Goal: Information Seeking & Learning: Compare options

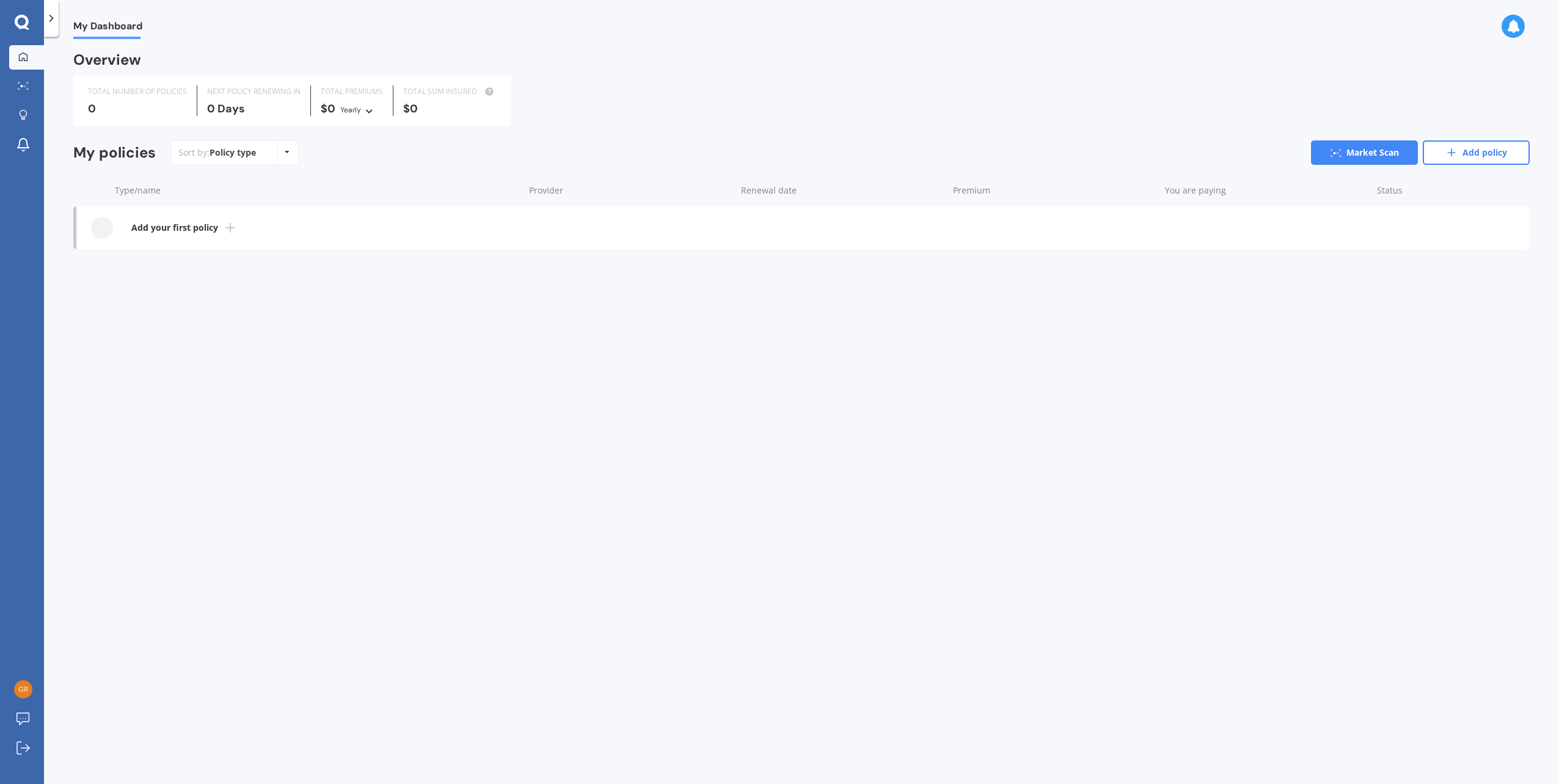
click at [272, 153] on div "Sort by: Policy type Policy type Alphabetical Date added Renewing next" at bounding box center [234, 153] width 128 height 25
click at [275, 153] on div "Sort by: Policy type Policy type Alphabetical Date added Renewing next" at bounding box center [234, 153] width 128 height 25
click at [286, 153] on icon at bounding box center [287, 152] width 5 height 7
click at [152, 228] on b "Add your first policy" at bounding box center [174, 228] width 87 height 12
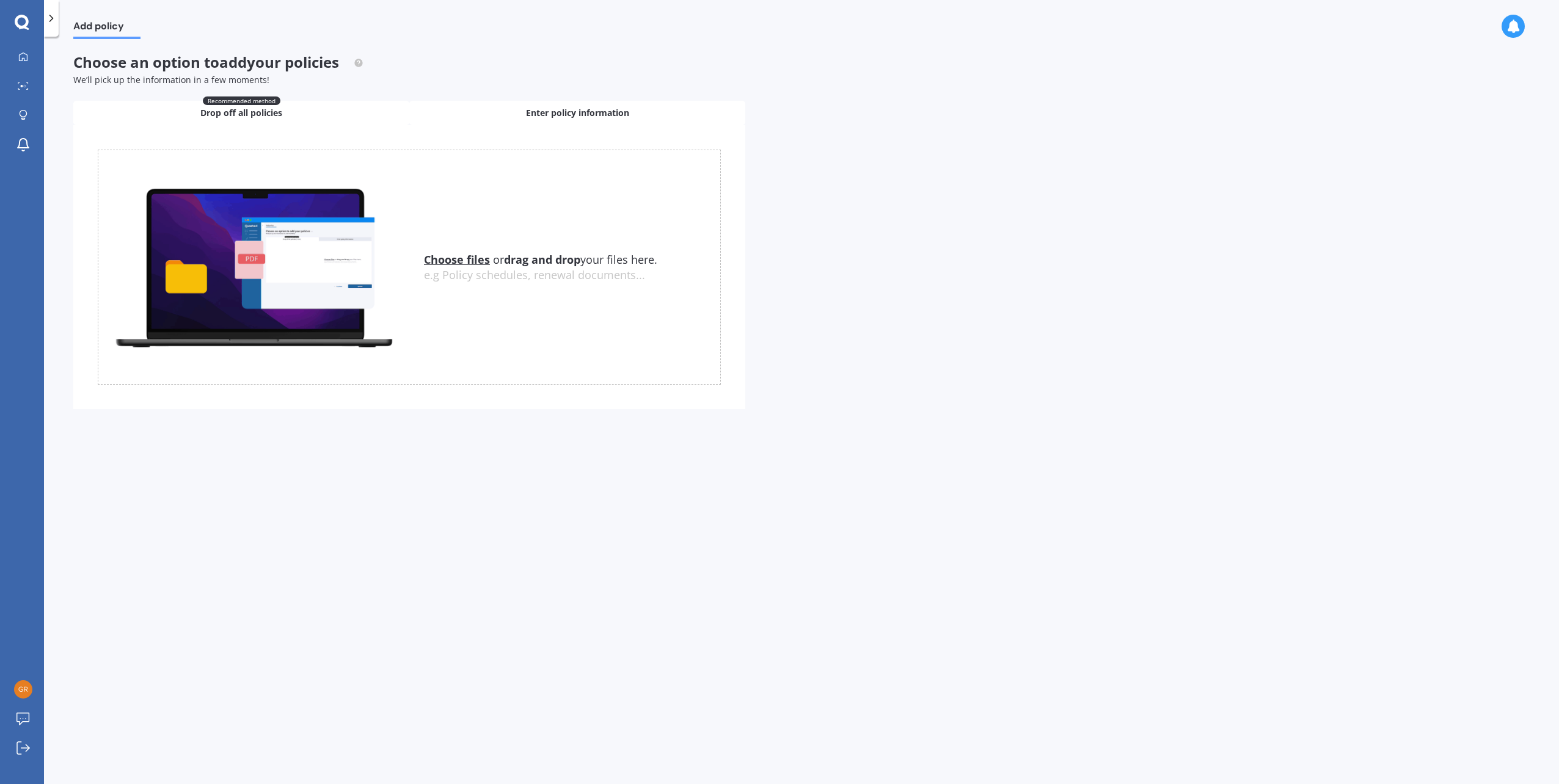
click at [576, 111] on span "Enter policy information" at bounding box center [577, 113] width 103 height 12
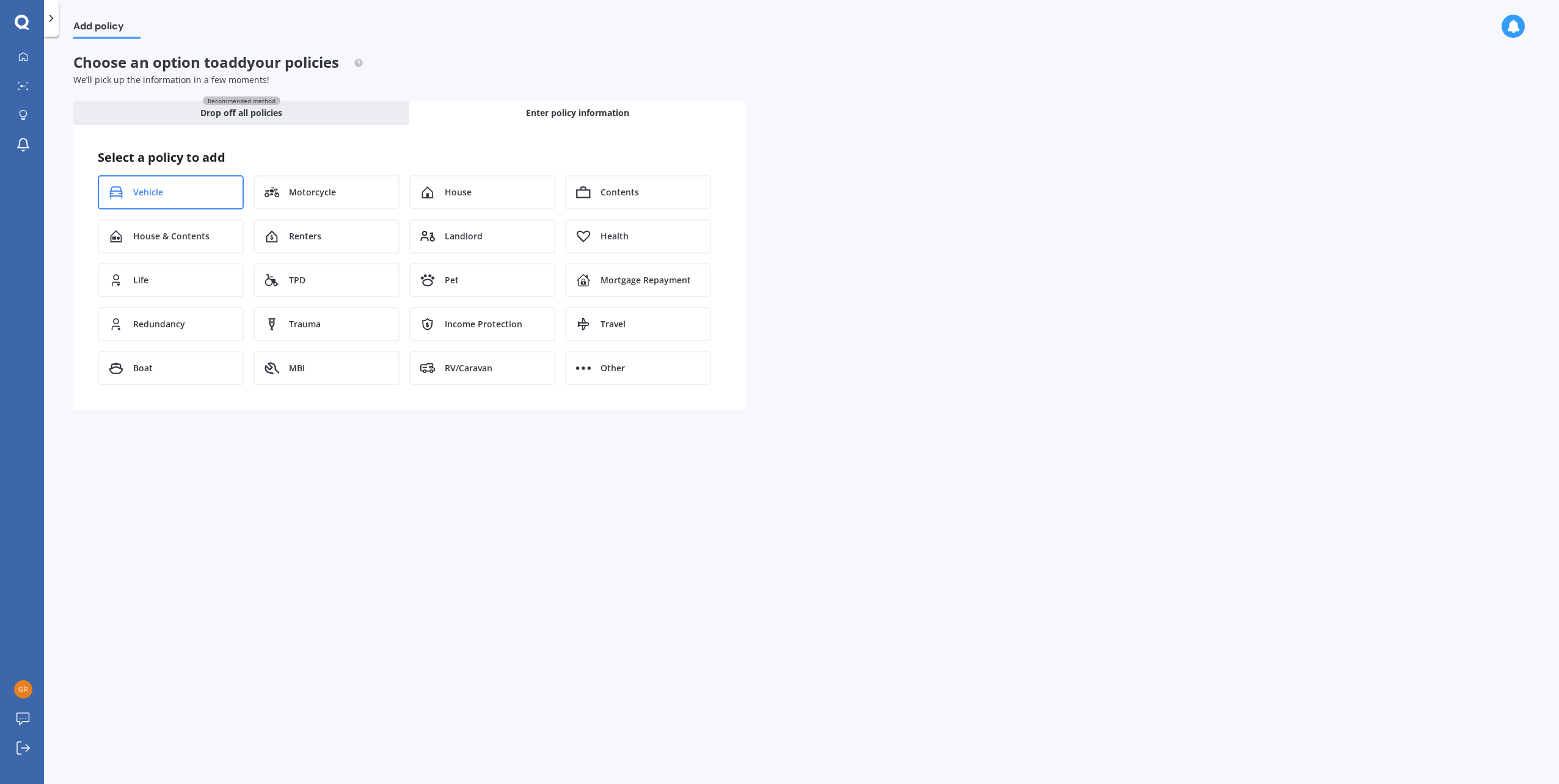
click at [204, 187] on div "Vehicle" at bounding box center [170, 192] width 146 height 34
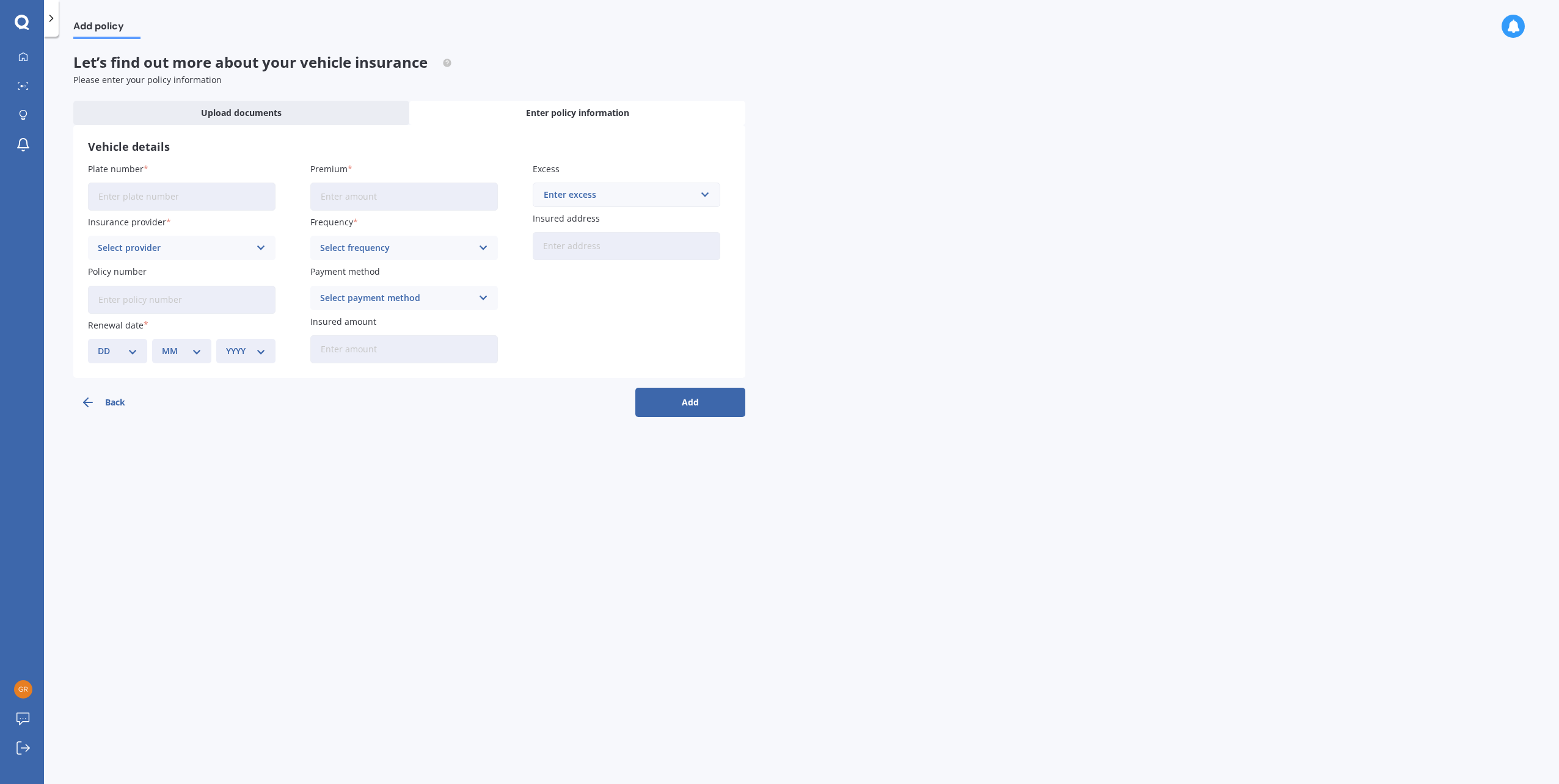
click at [204, 191] on input "Plate number" at bounding box center [182, 196] width 187 height 28
type input "PCU658"
click at [213, 234] on div "Insurance provider Select provider AA AMI AMP ANZ ASB Aioi Nissay Dowa Ando Ass…" at bounding box center [182, 237] width 187 height 45
click at [213, 249] on div "Select provider" at bounding box center [174, 248] width 152 height 14
drag, startPoint x: 268, startPoint y: 297, endPoint x: 271, endPoint y: 327, distance: 30.1
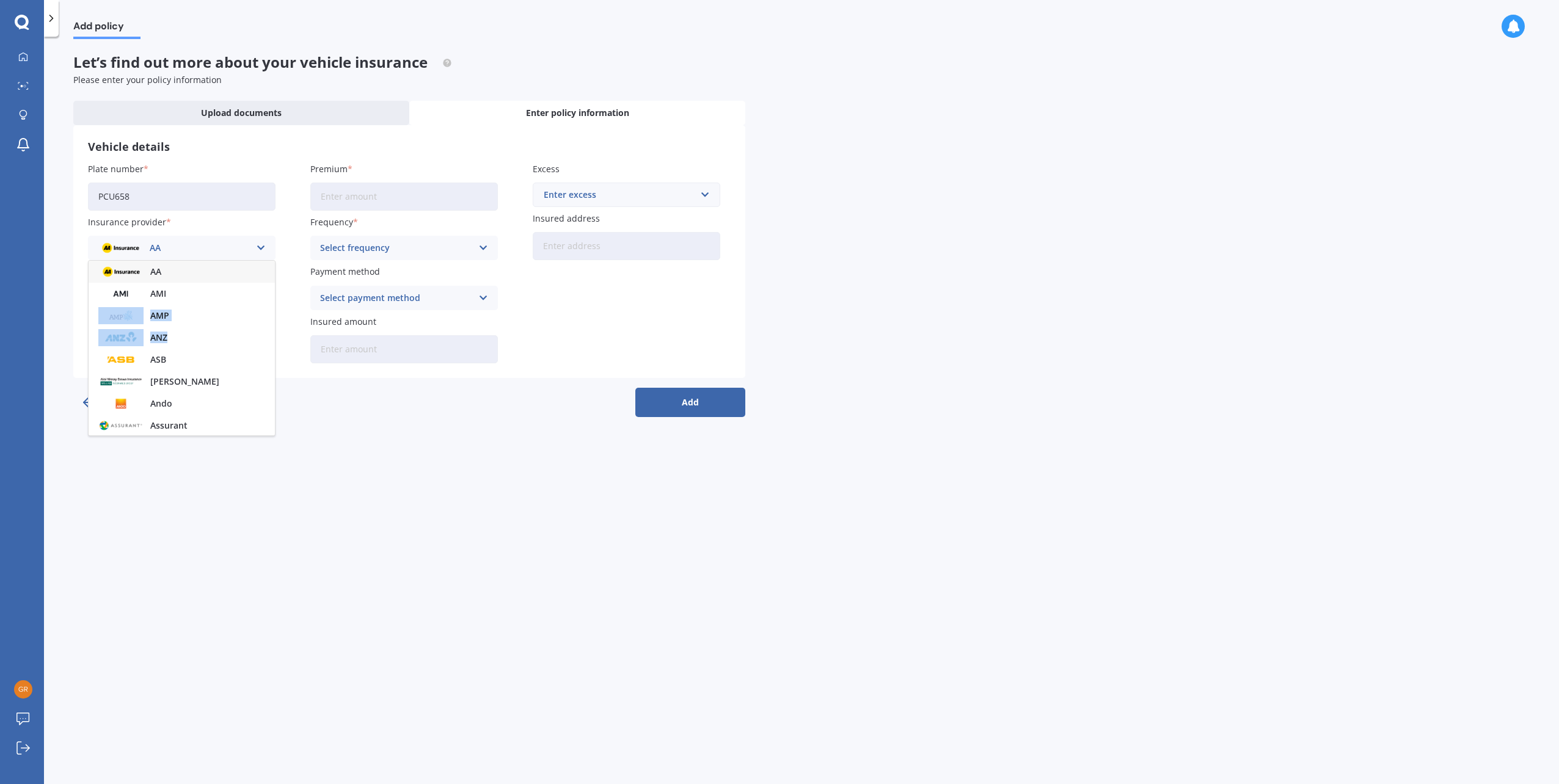
click at [271, 327] on div "AA AMI AMP ANZ ASB Aioi Nissay Dowa Ando Assurant Autosure BNZ Co-Operative Ban…" at bounding box center [182, 348] width 187 height 176
click at [267, 310] on input "Policy number" at bounding box center [182, 299] width 187 height 28
click at [226, 247] on div "Select provider" at bounding box center [174, 248] width 152 height 14
click at [182, 390] on div "Cove" at bounding box center [182, 394] width 186 height 22
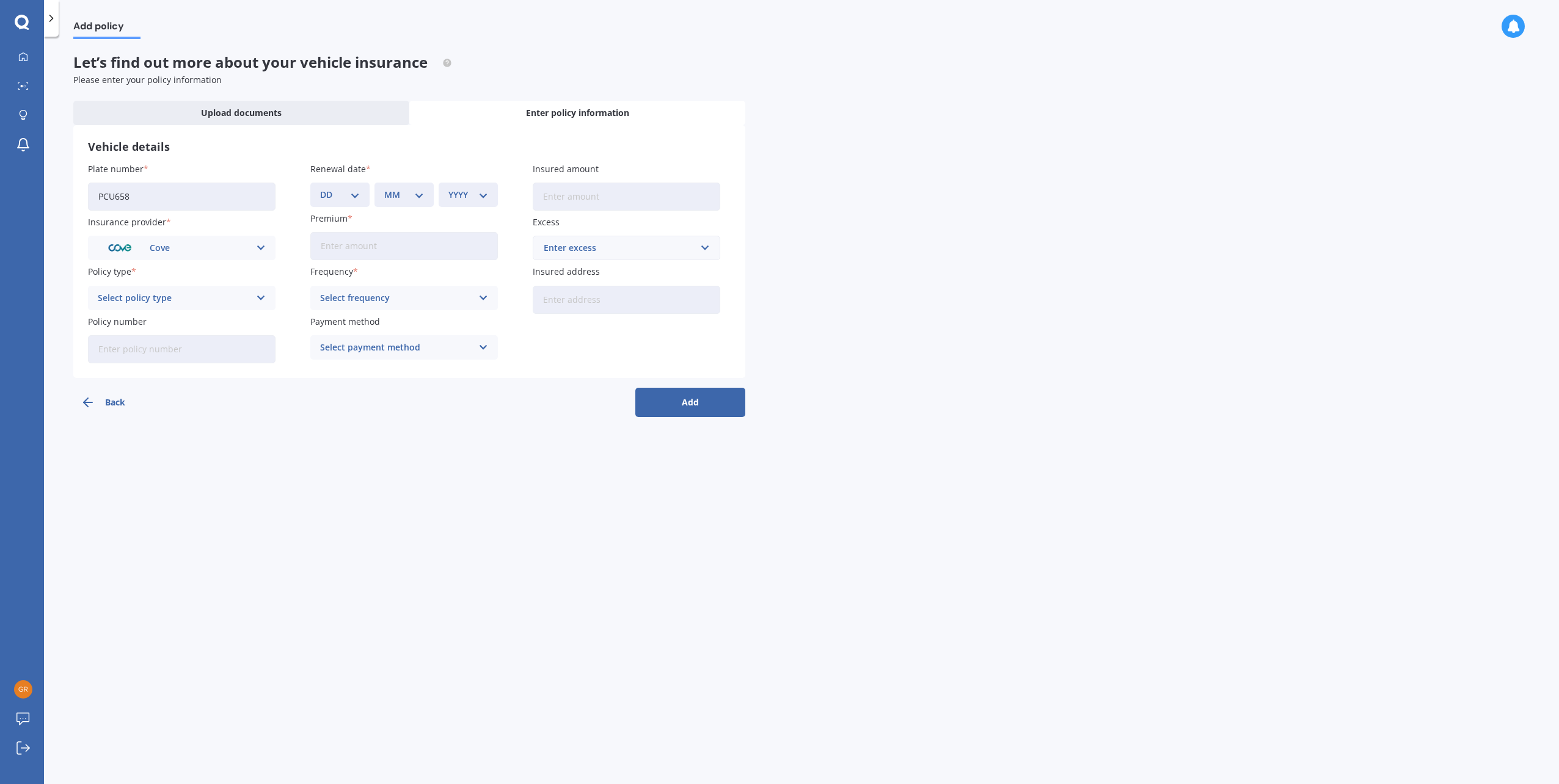
click at [265, 307] on div "Select policy type Comprehensive" at bounding box center [182, 298] width 187 height 25
click at [223, 334] on div "Policy number" at bounding box center [182, 339] width 187 height 48
click at [215, 338] on input "Policy number" at bounding box center [182, 349] width 187 height 28
type input "MC-0209716"
click at [388, 246] on input "Premium" at bounding box center [404, 246] width 187 height 28
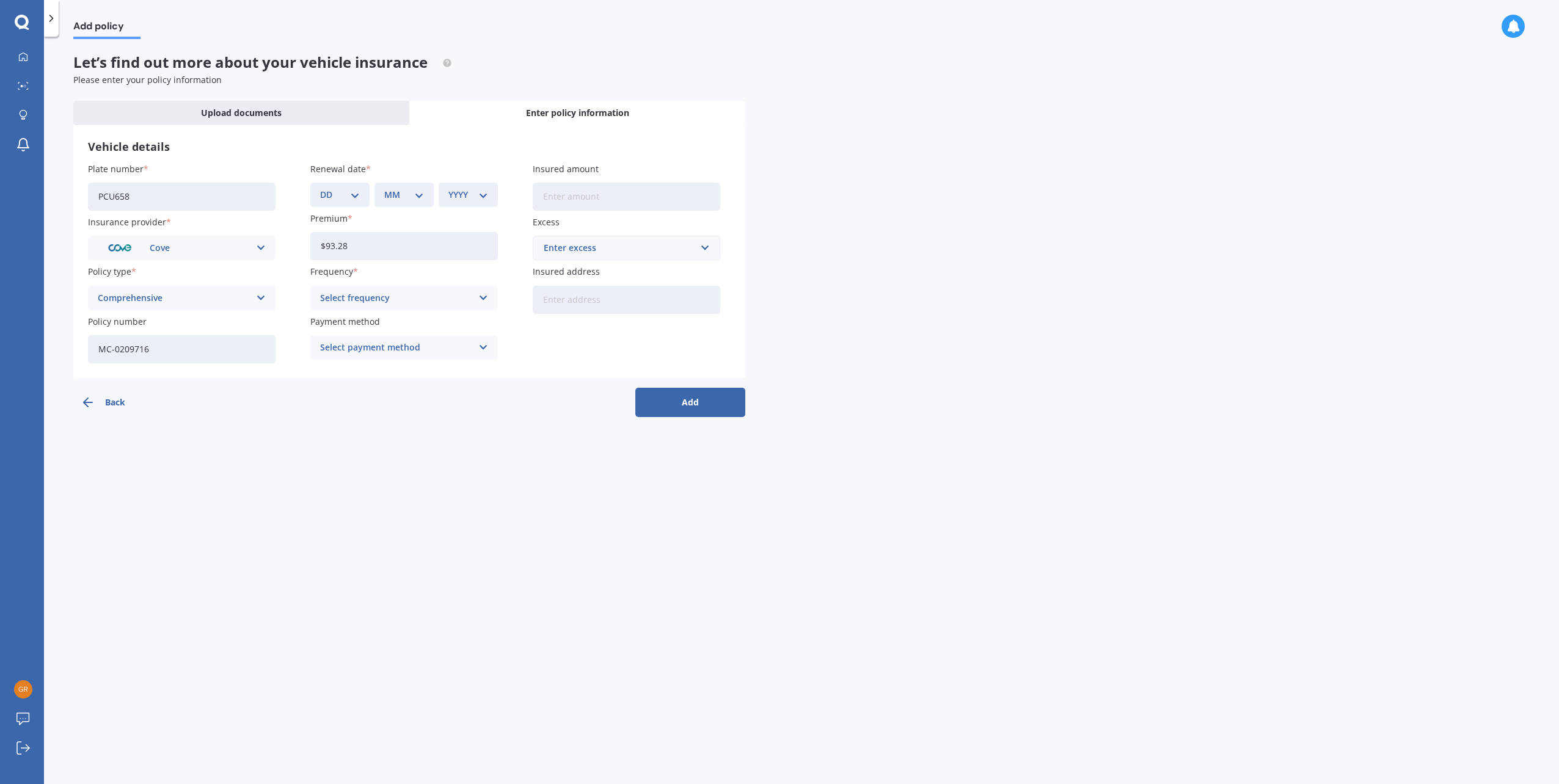
type input "$93.28"
click at [390, 296] on div "Select frequency" at bounding box center [396, 298] width 152 height 14
click at [351, 384] on span "Monthly" at bounding box center [338, 388] width 35 height 8
click at [392, 342] on div "Select payment method" at bounding box center [396, 347] width 152 height 14
click at [388, 384] on div "Direct debit - credit/debit card" at bounding box center [404, 394] width 186 height 22
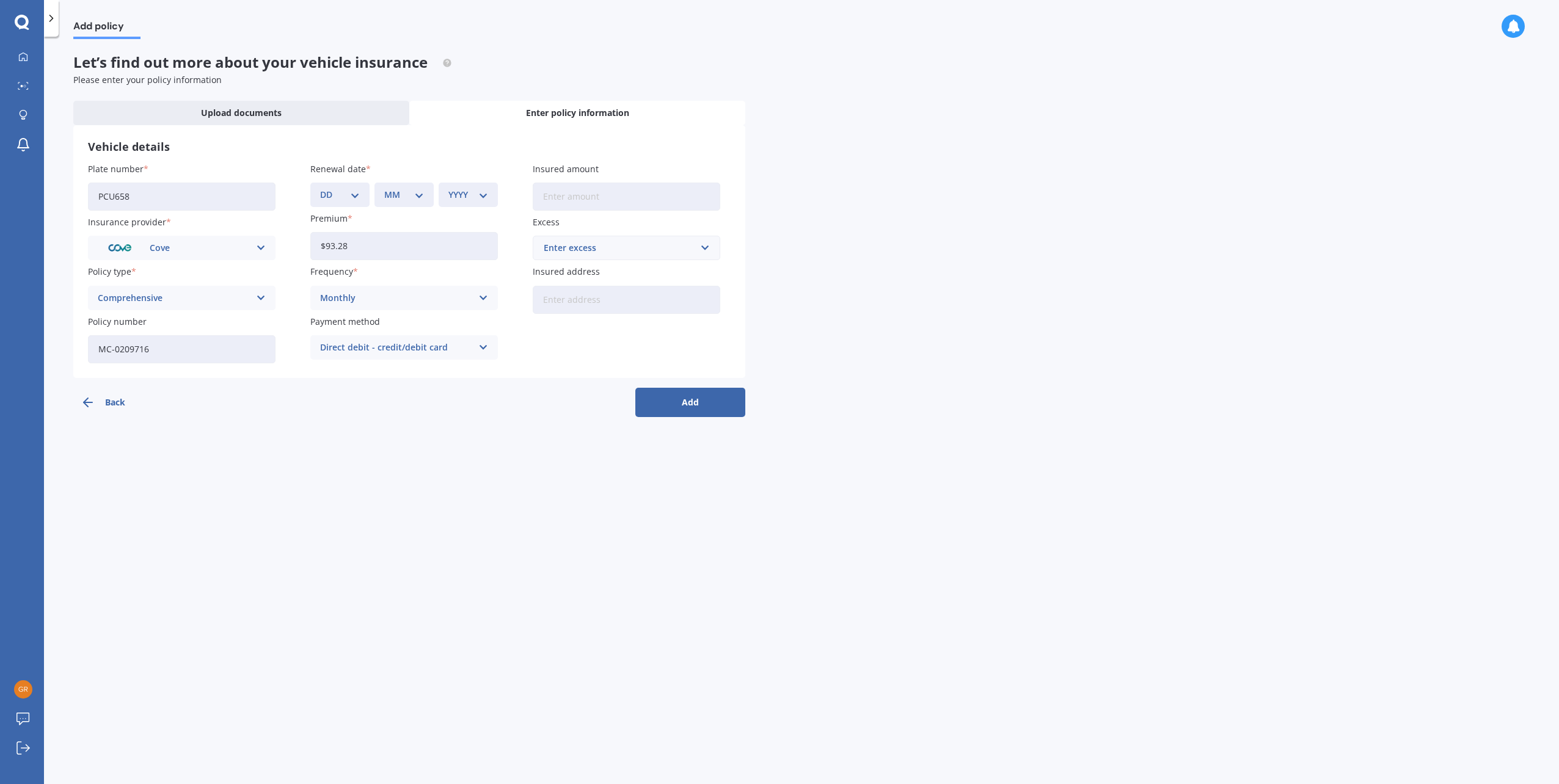
click at [564, 202] on input "Insured amount" at bounding box center [627, 196] width 187 height 28
type input "$18,000"
click at [584, 254] on div "Enter excess" at bounding box center [619, 248] width 151 height 14
click at [553, 318] on span "$500" at bounding box center [553, 316] width 20 height 8
click at [589, 306] on input "Insured address" at bounding box center [627, 299] width 187 height 28
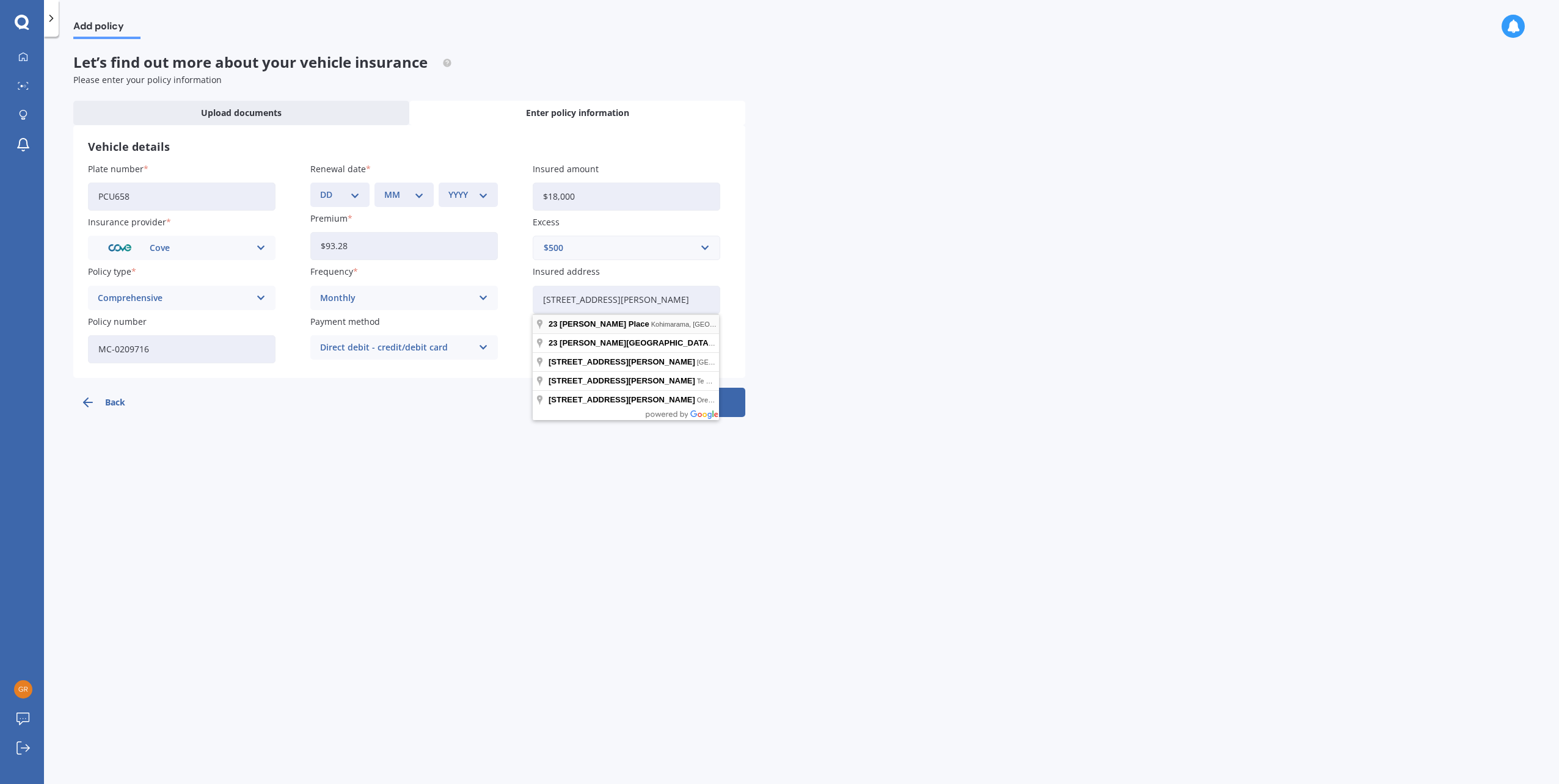
type input "23 Godfrey Place, Kohimarama, Auckland 1071"
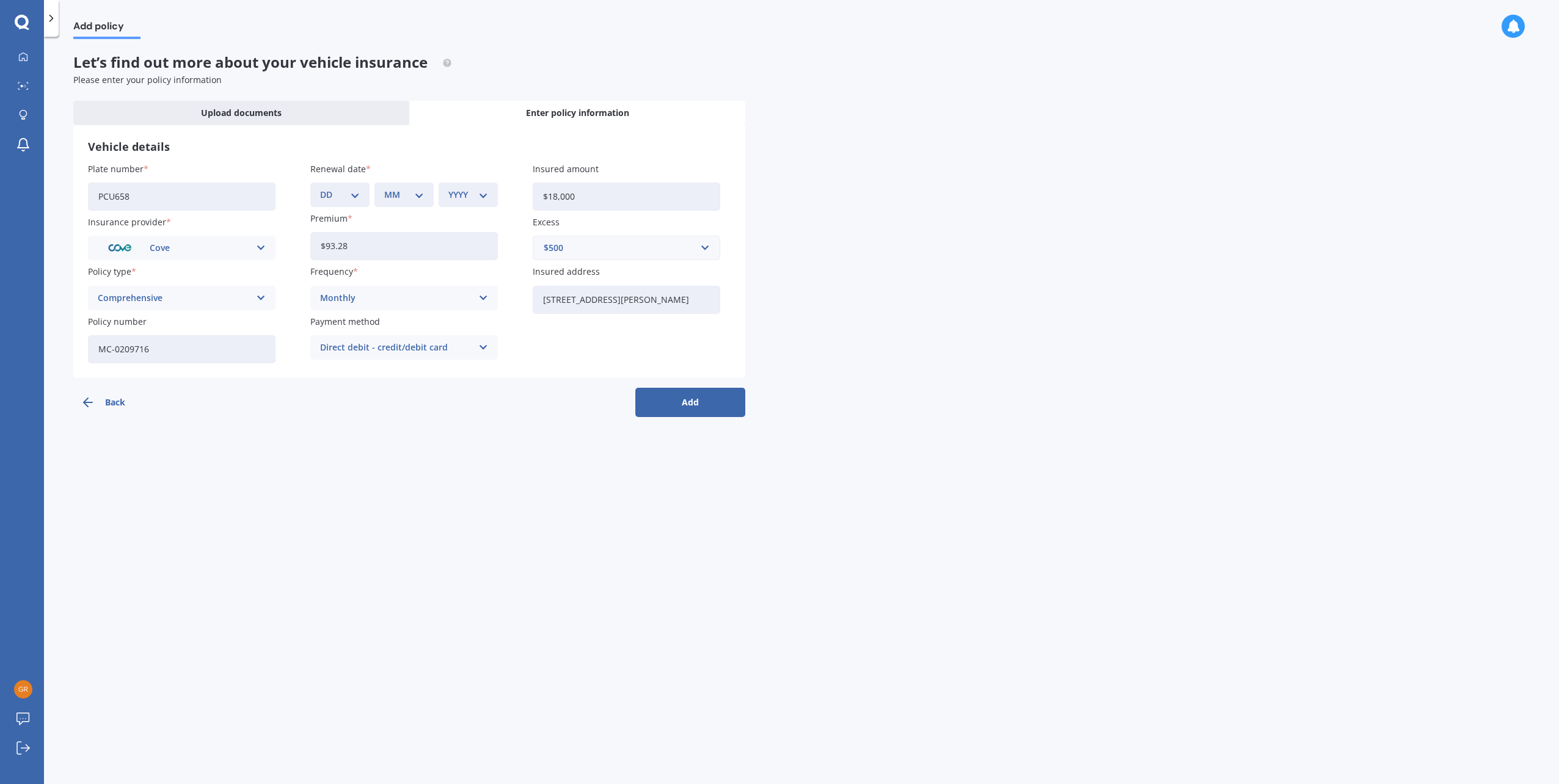
click at [354, 198] on select "DD 01 02 03 04 05 06 07 08 09 10 11 12 13 14 15 16 17 18 19 20 21 22 23 24 25 2…" at bounding box center [340, 195] width 40 height 14
select select "26"
click at [320, 188] on select "DD 01 02 03 04 05 06 07 08 09 10 11 12 13 14 15 16 17 18 19 20 21 22 23 24 25 2…" at bounding box center [340, 195] width 40 height 14
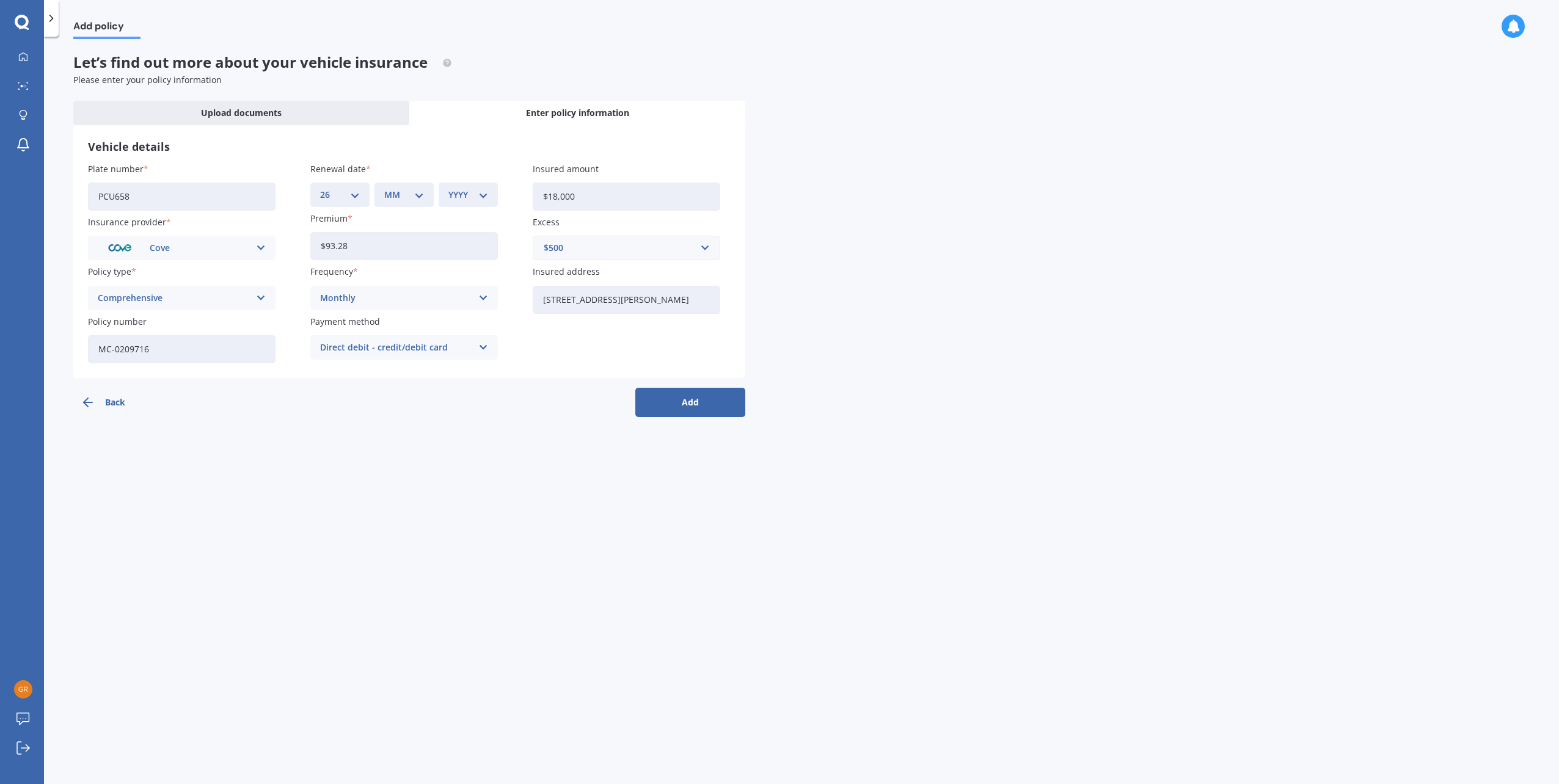
click at [414, 197] on select "MM 01 02 03 04 05 06 07 08 09 10 11 12" at bounding box center [403, 195] width 40 height 14
select select "03"
click at [384, 188] on select "MM 01 02 03 04 05 06 07 08 09 10 11 12" at bounding box center [403, 195] width 40 height 14
click at [475, 193] on select "YYYY 2027 2026 2025 2024 2023 2022 2021 2020 2019 2018 2017 2016 2015 2014 2013…" at bounding box center [468, 195] width 40 height 14
select select "2022"
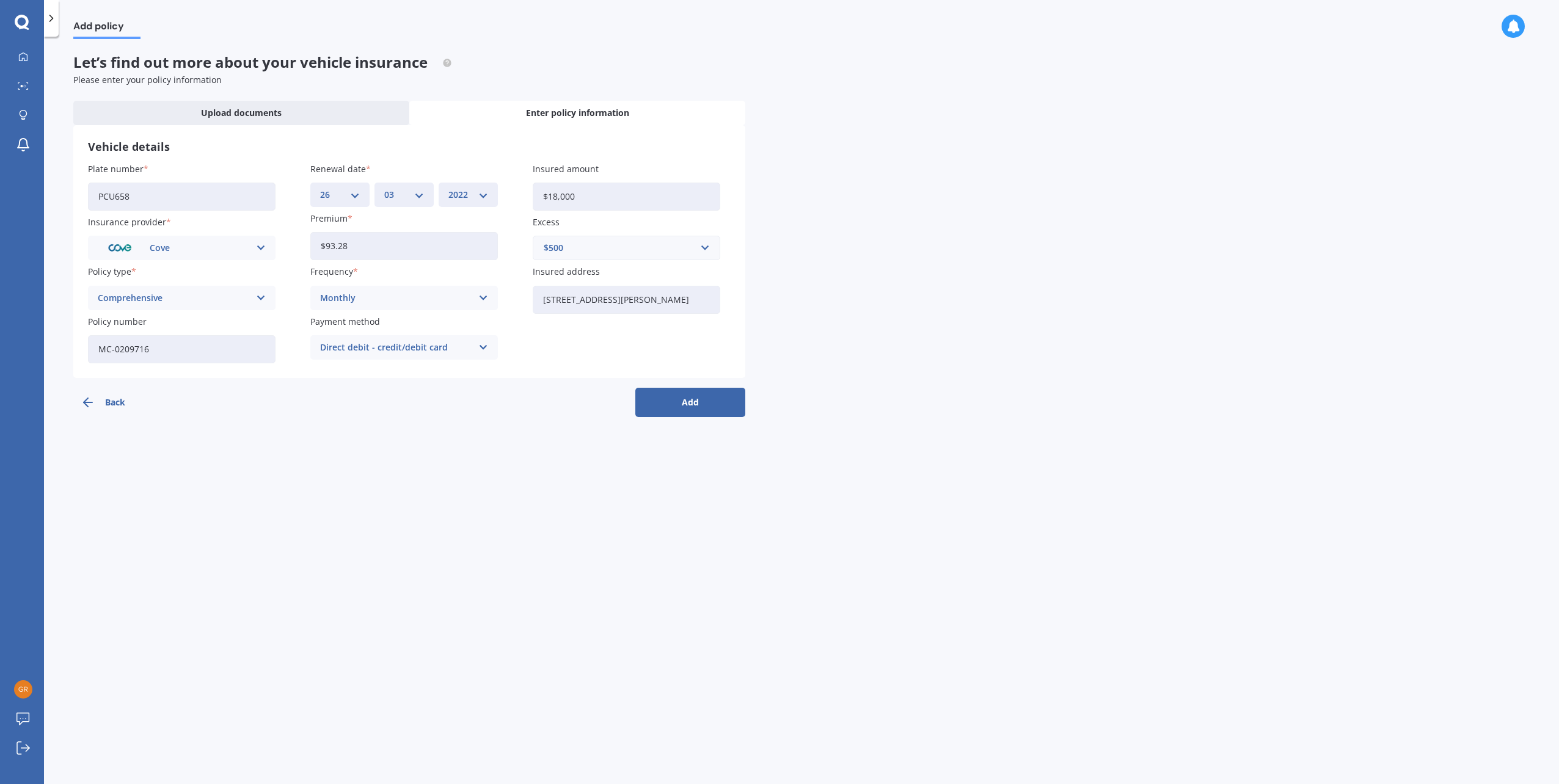
click at [448, 188] on select "YYYY 2027 2026 2025 2024 2023 2022 2021 2020 2019 2018 2017 2016 2015 2014 2013…" at bounding box center [468, 195] width 40 height 14
click at [682, 402] on button "Add" at bounding box center [690, 402] width 110 height 29
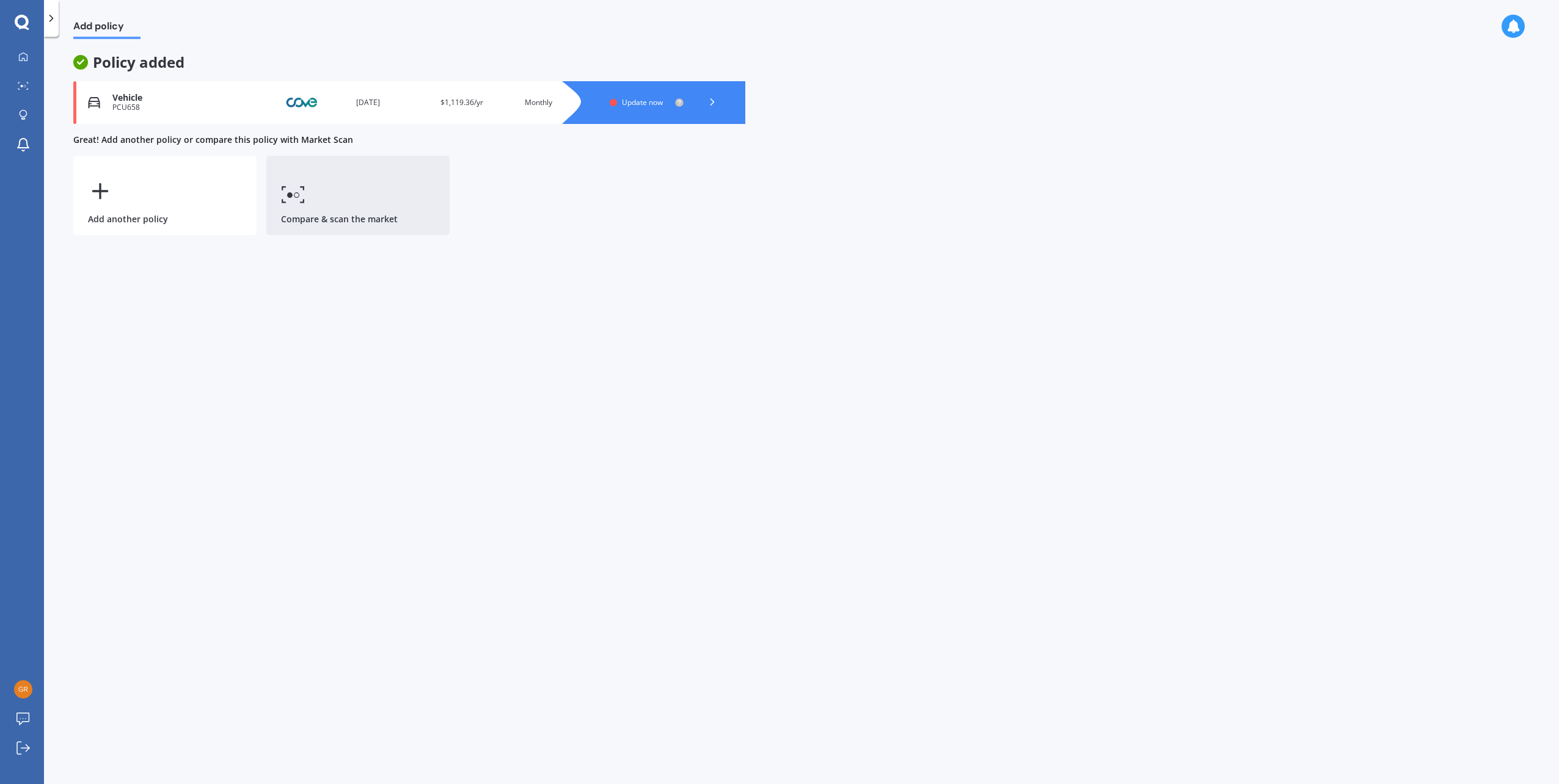
click at [295, 189] on icon at bounding box center [293, 194] width 25 height 18
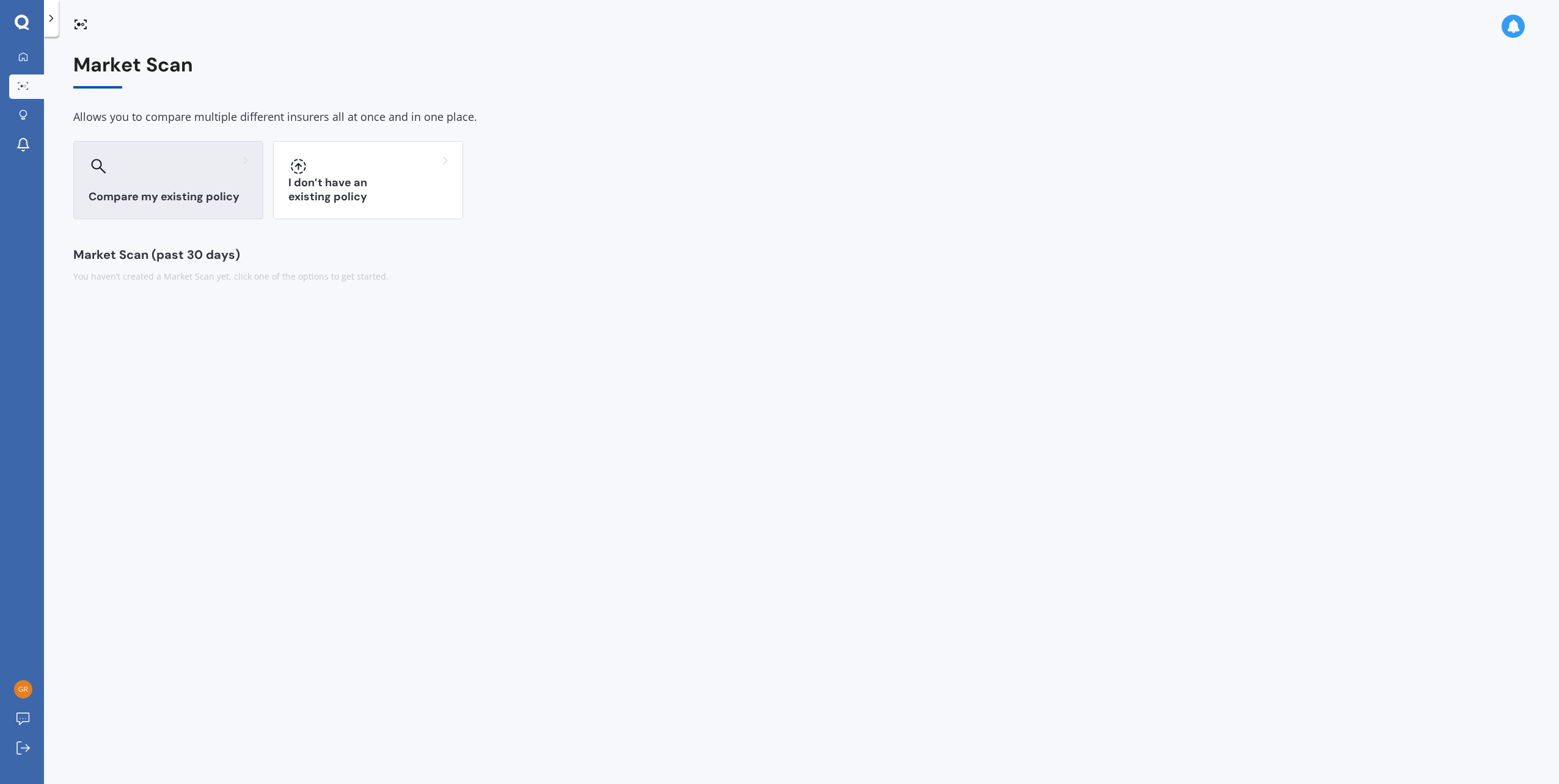
click at [190, 178] on div "Compare my existing policy" at bounding box center [169, 180] width 190 height 78
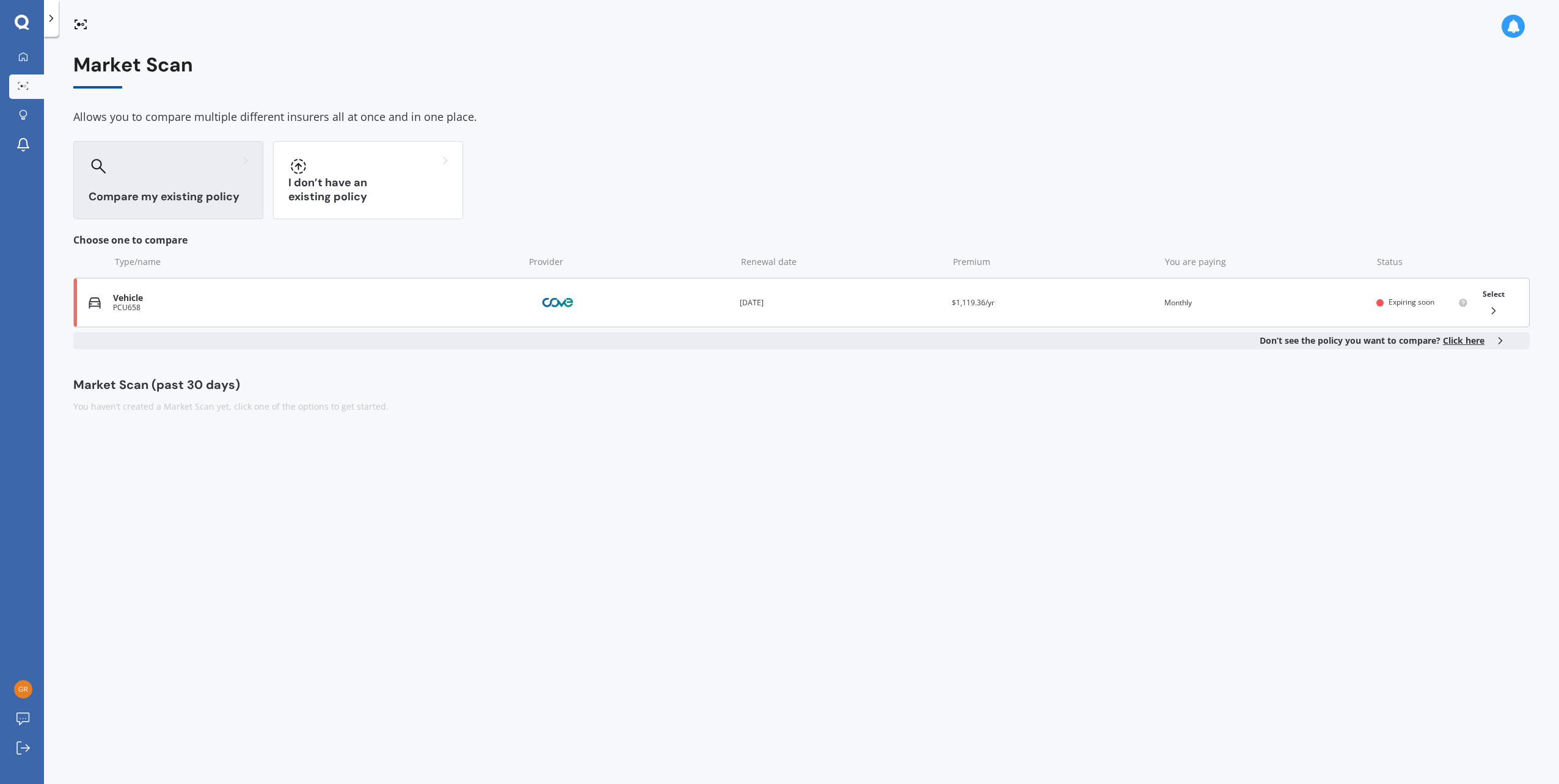
click at [1491, 299] on div "Select" at bounding box center [1493, 303] width 32 height 38
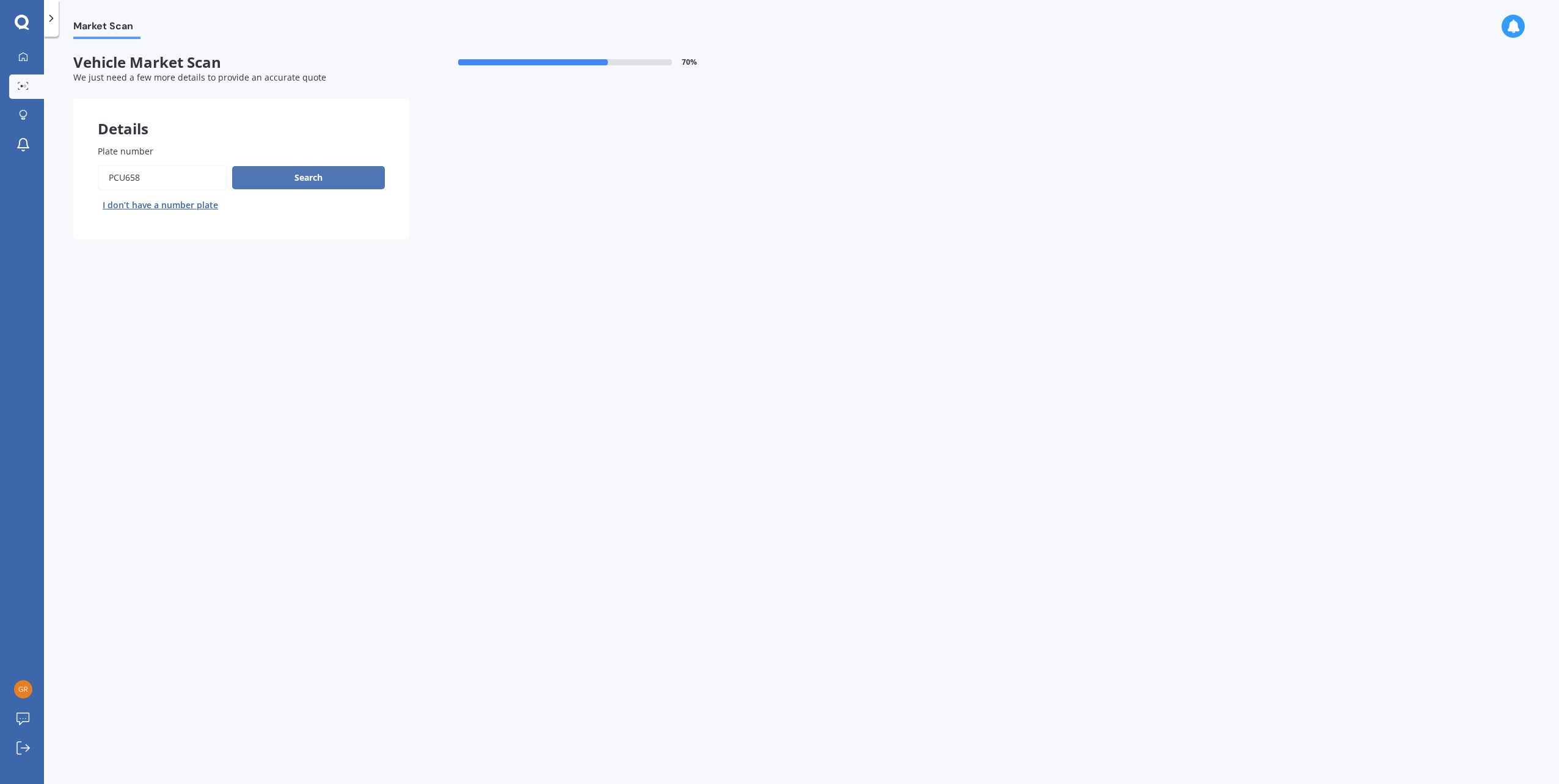
click at [286, 175] on button "Search" at bounding box center [308, 178] width 153 height 23
select select "SUBARU"
select select "LEVORG"
select select "24"
select select "01"
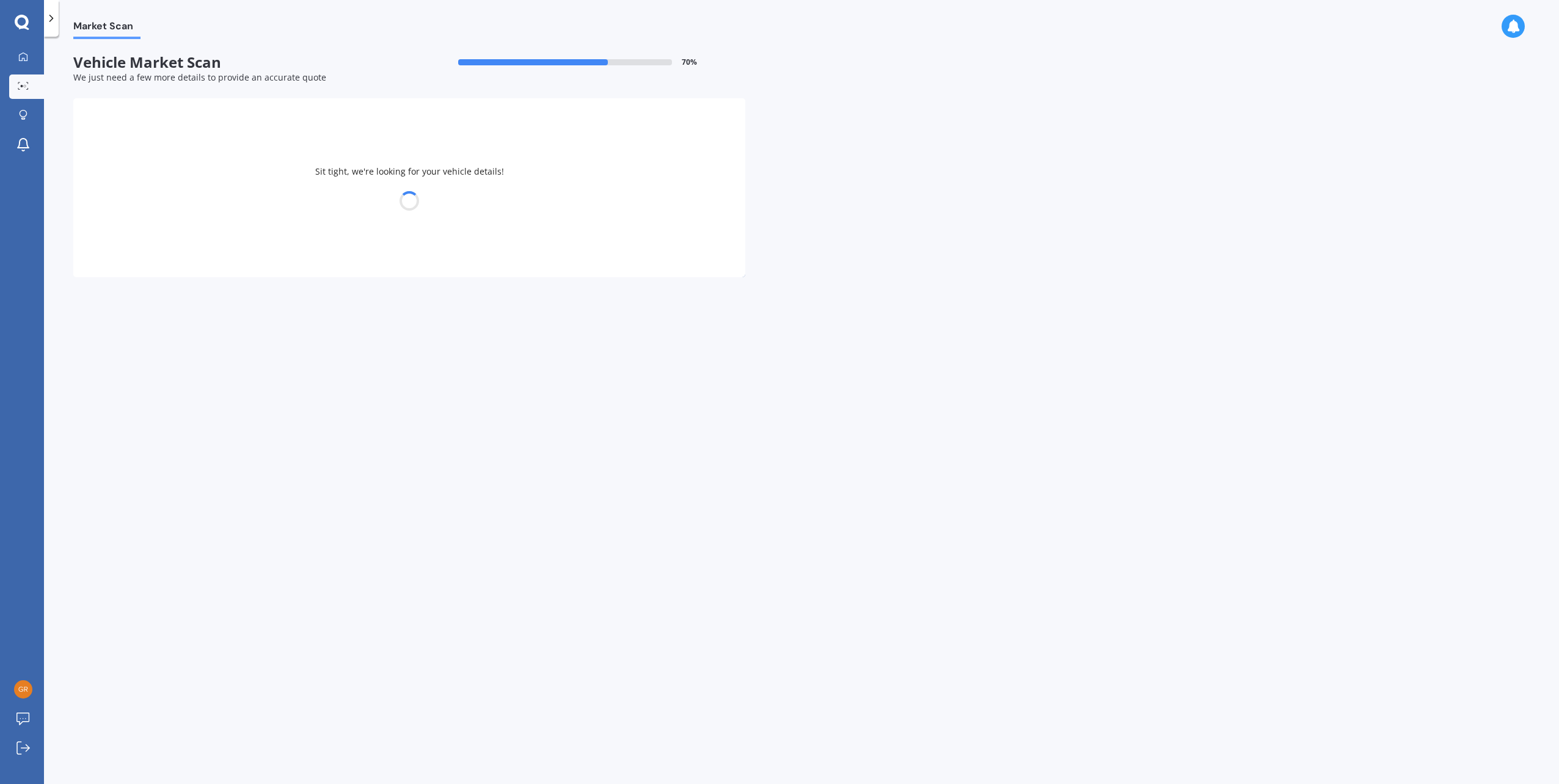
select select "1978"
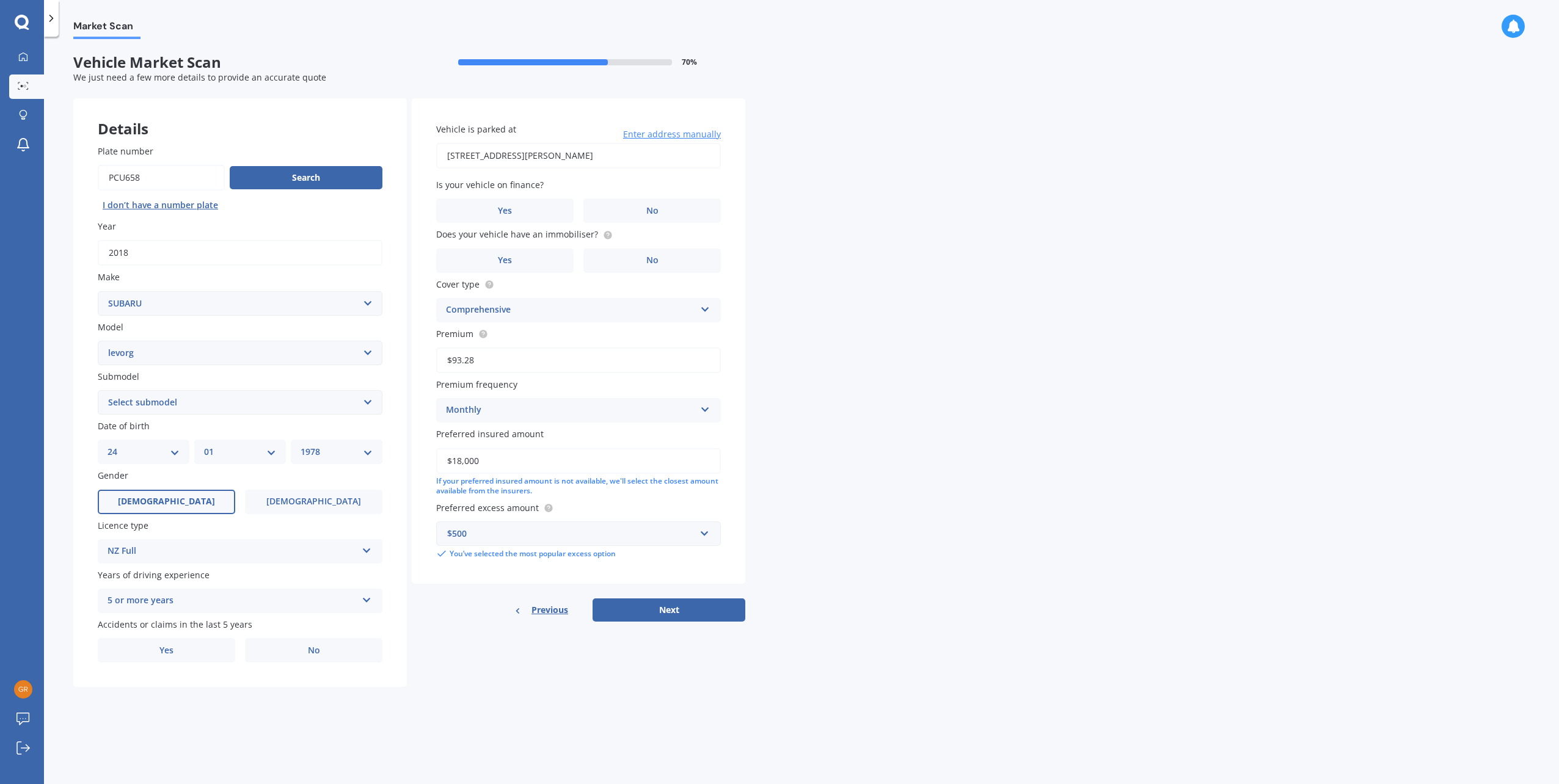
click at [380, 410] on select "Select submodel 1.6 GT Eyesight 1.6 GT-S 2.0 GT-S" at bounding box center [239, 403] width 284 height 25
select select "1.6 GT EYESIGHT"
click at [98, 390] on select "Select submodel 1.6 GT Eyesight 1.6 GT-S 2.0 GT-S" at bounding box center [239, 403] width 284 height 25
click at [677, 210] on label "No" at bounding box center [652, 211] width 137 height 25
click at [0, 0] on input "No" at bounding box center [0, 0] width 0 height 0
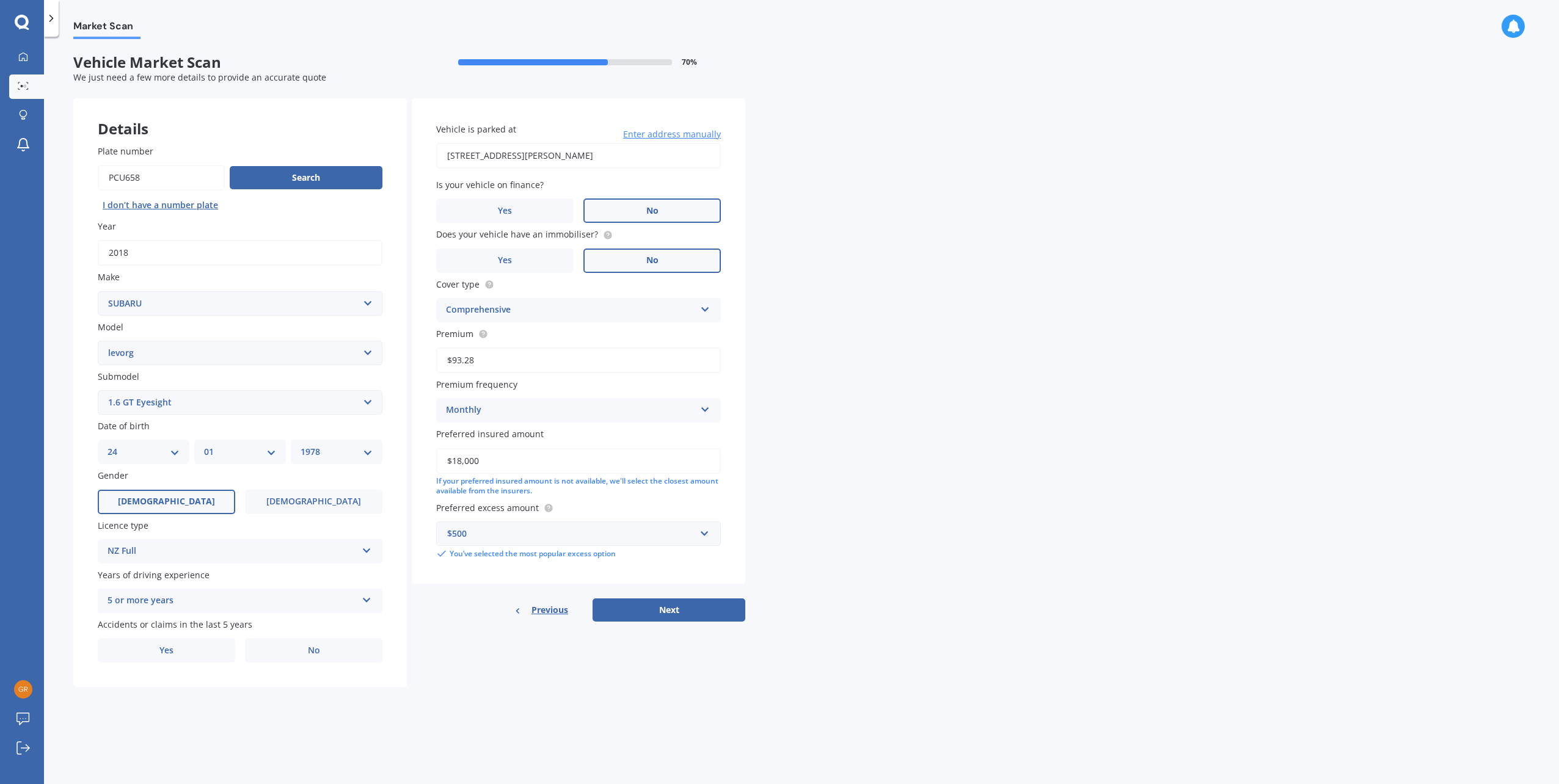
click at [689, 255] on label "No" at bounding box center [652, 261] width 137 height 25
click at [0, 0] on input "No" at bounding box center [0, 0] width 0 height 0
click at [669, 609] on button "Next" at bounding box center [669, 610] width 153 height 23
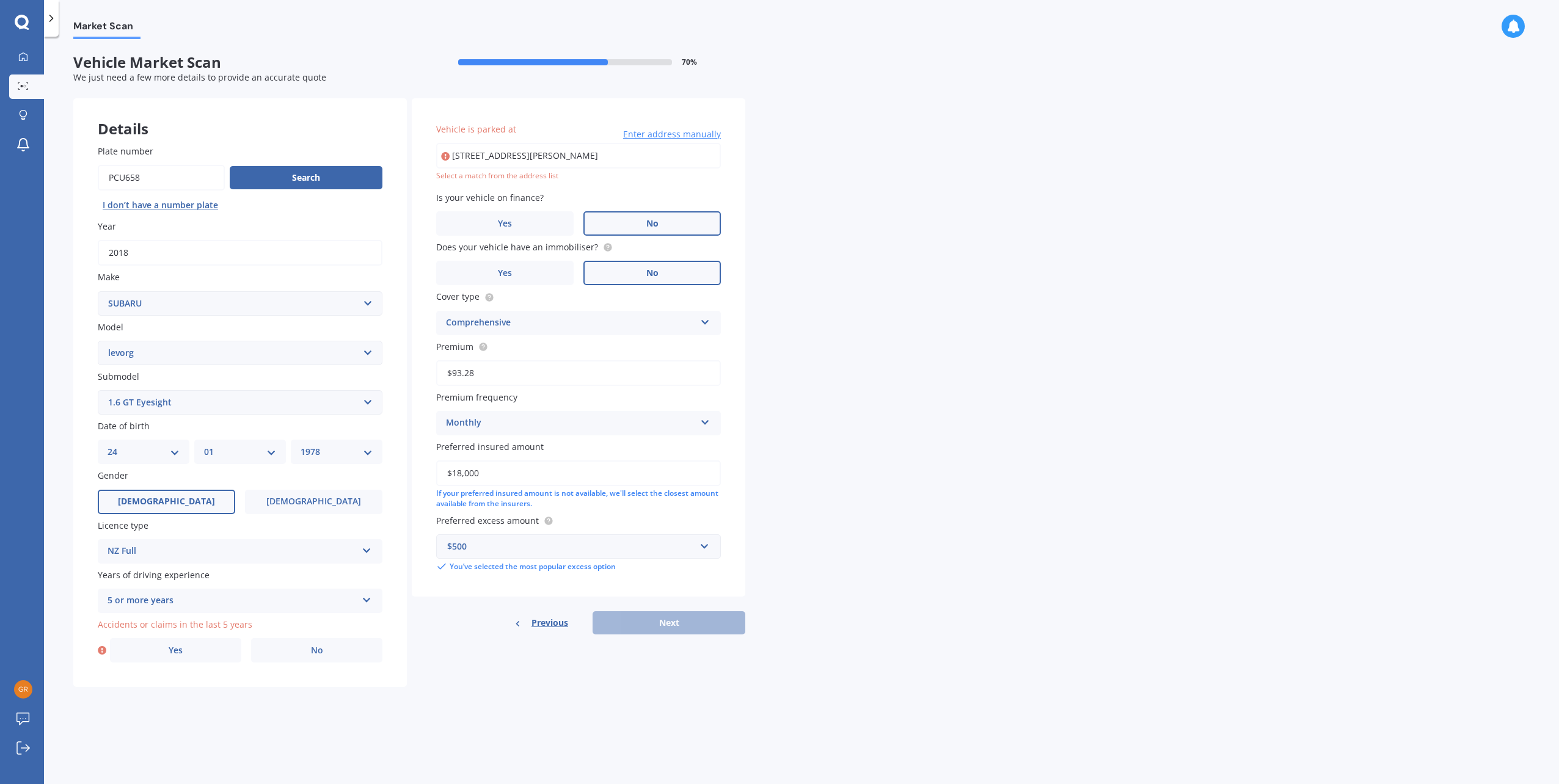
click at [511, 160] on input "23 Godfrey Place, Kohimarama, Auckland 1071" at bounding box center [578, 155] width 284 height 25
type input "23 Godfrey Place, Kohimarama, Auckland 1071"
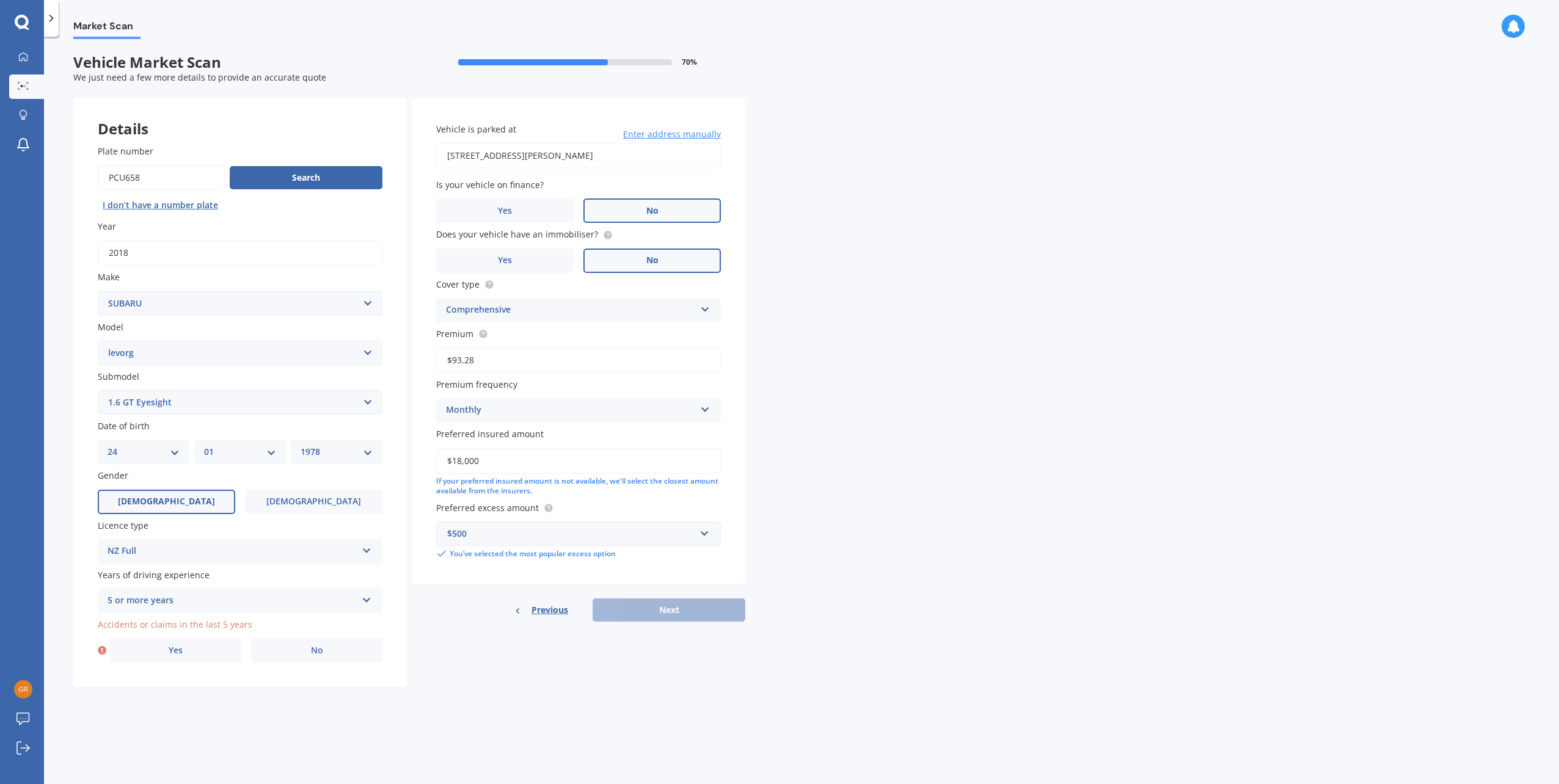
click at [644, 610] on div "Previous Next" at bounding box center [578, 610] width 334 height 23
click at [228, 641] on label "Yes" at bounding box center [176, 651] width 131 height 25
click at [0, 0] on input "Yes" at bounding box center [0, 0] width 0 height 0
click at [219, 692] on div "Select item At fault accident Not at fault accident" at bounding box center [254, 701] width 255 height 25
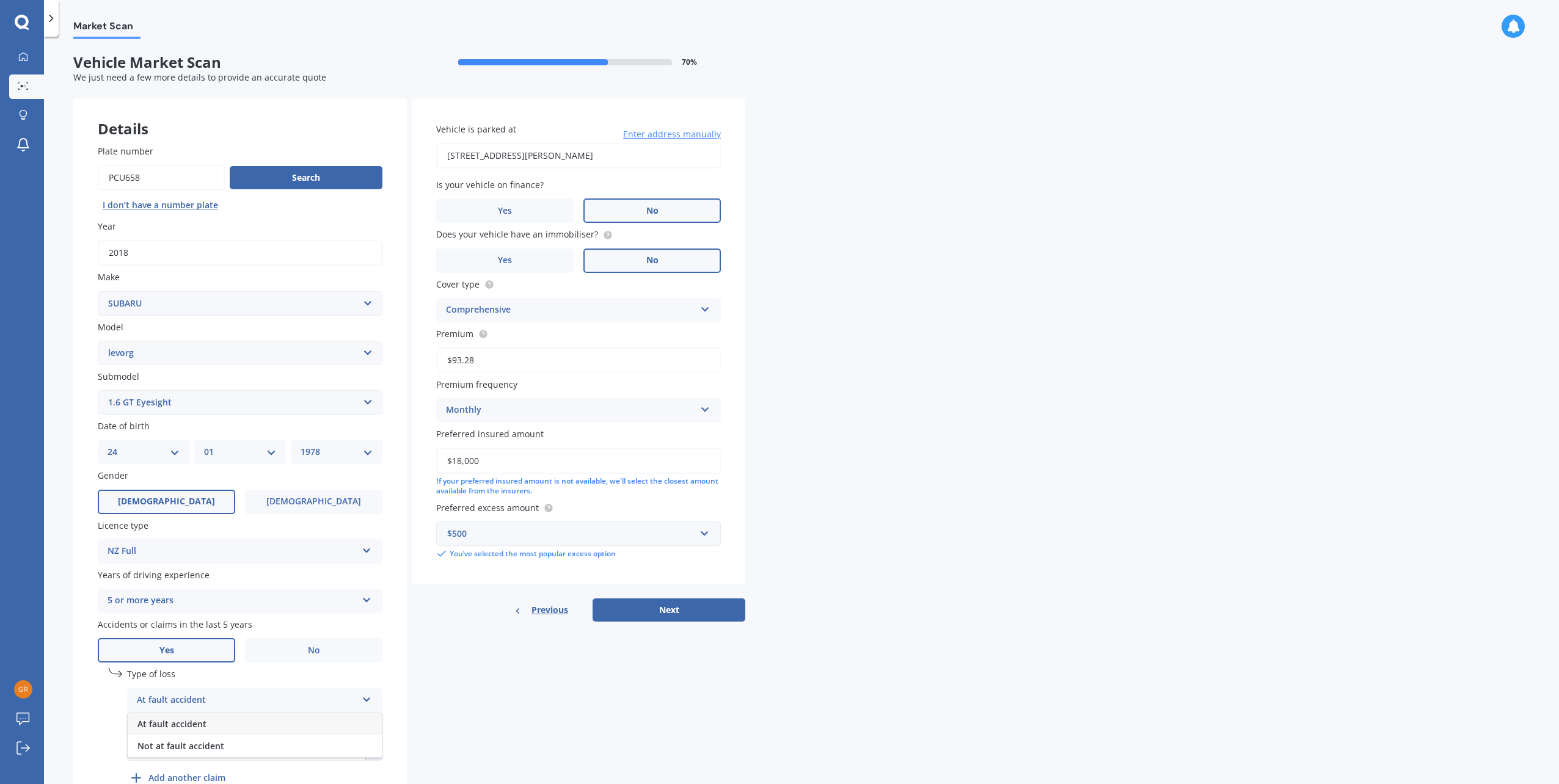
click at [202, 723] on span "At fault accident" at bounding box center [172, 724] width 69 height 12
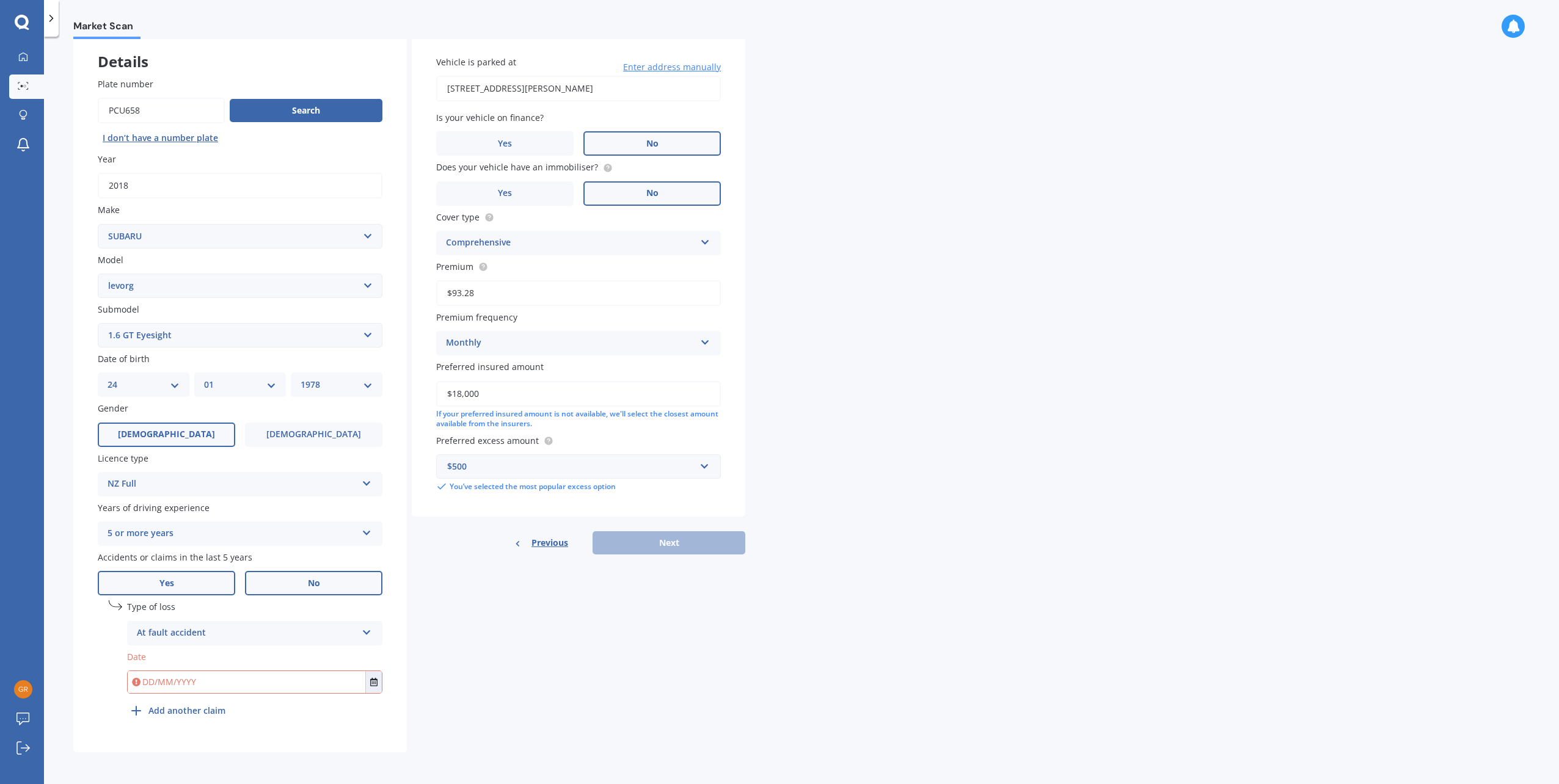
click at [273, 588] on label "No" at bounding box center [313, 584] width 137 height 25
click at [0, 0] on input "No" at bounding box center [0, 0] width 0 height 0
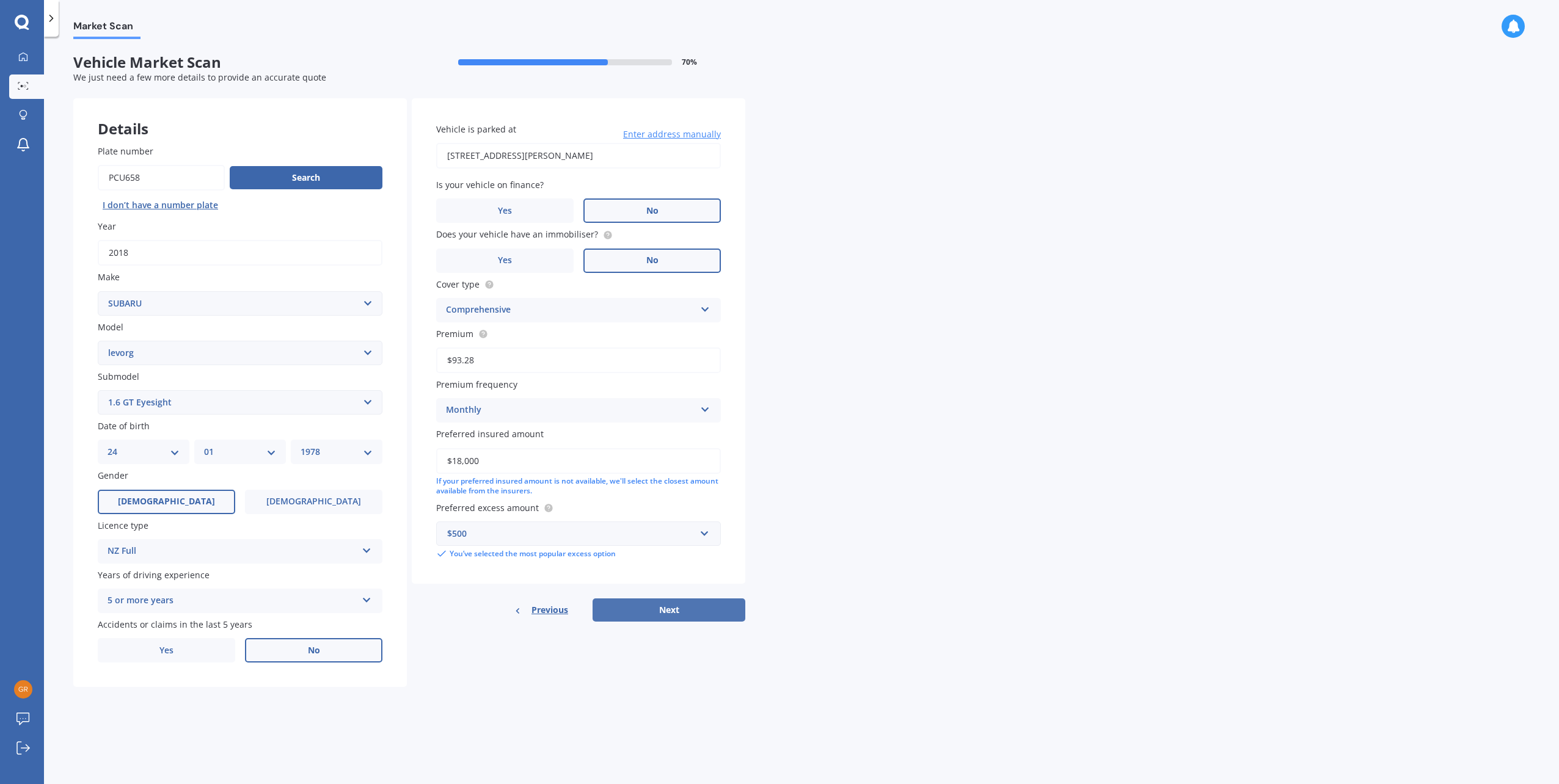
click at [642, 614] on button "Next" at bounding box center [669, 610] width 153 height 23
select select "24"
select select "01"
select select "1978"
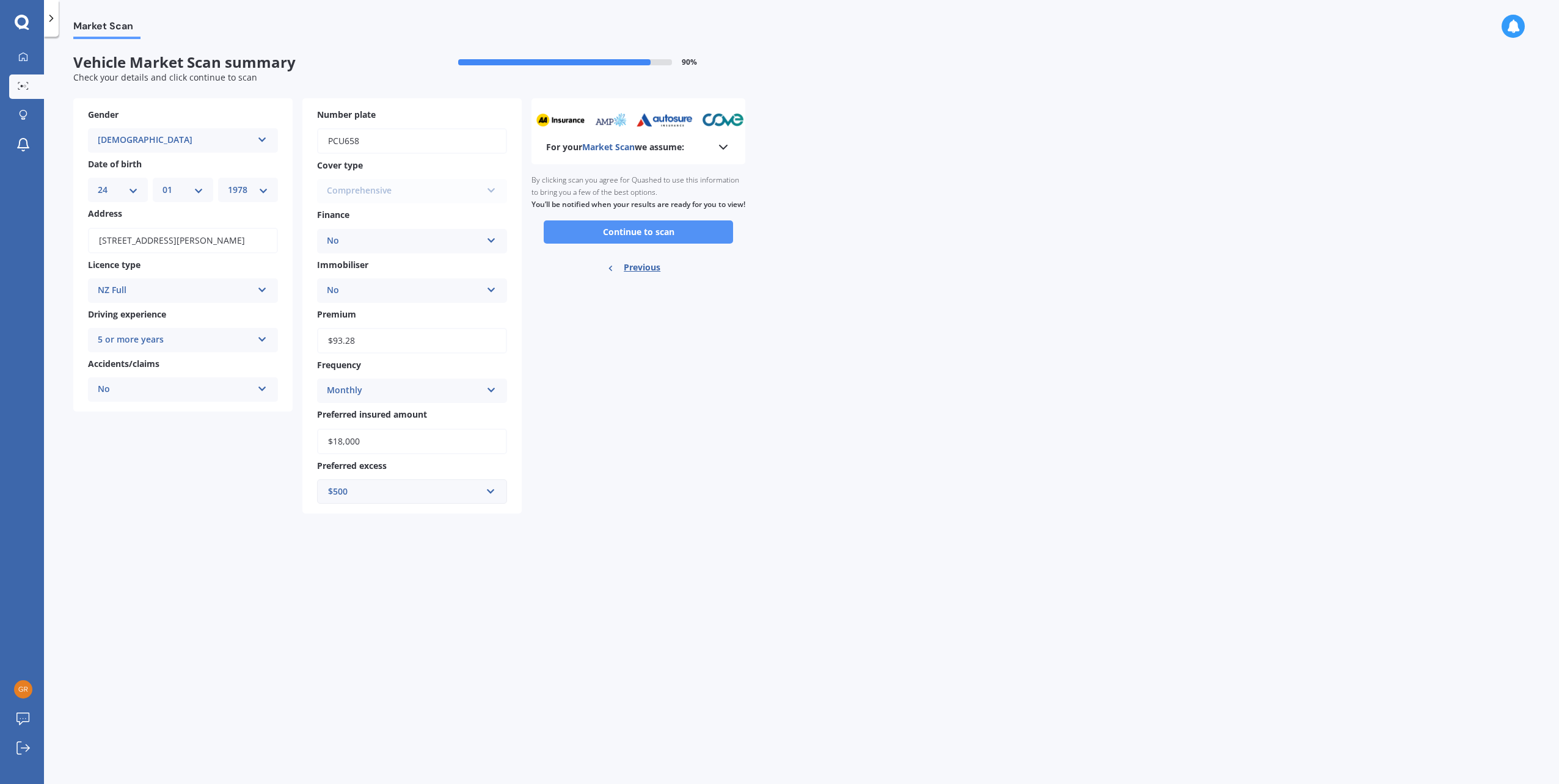
click at [651, 244] on button "Continue to scan" at bounding box center [638, 232] width 189 height 23
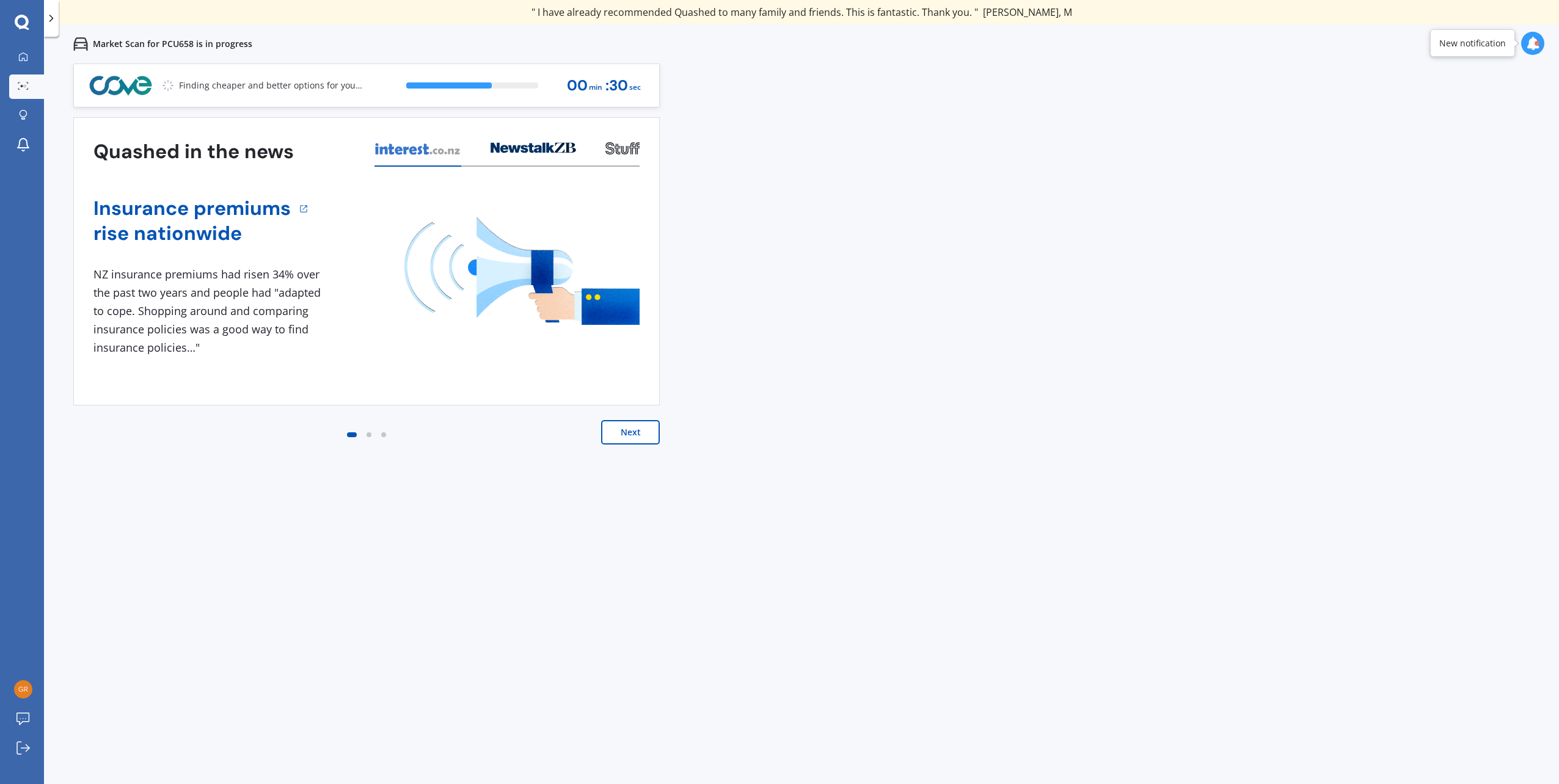
click at [617, 434] on button "Next" at bounding box center [630, 433] width 59 height 25
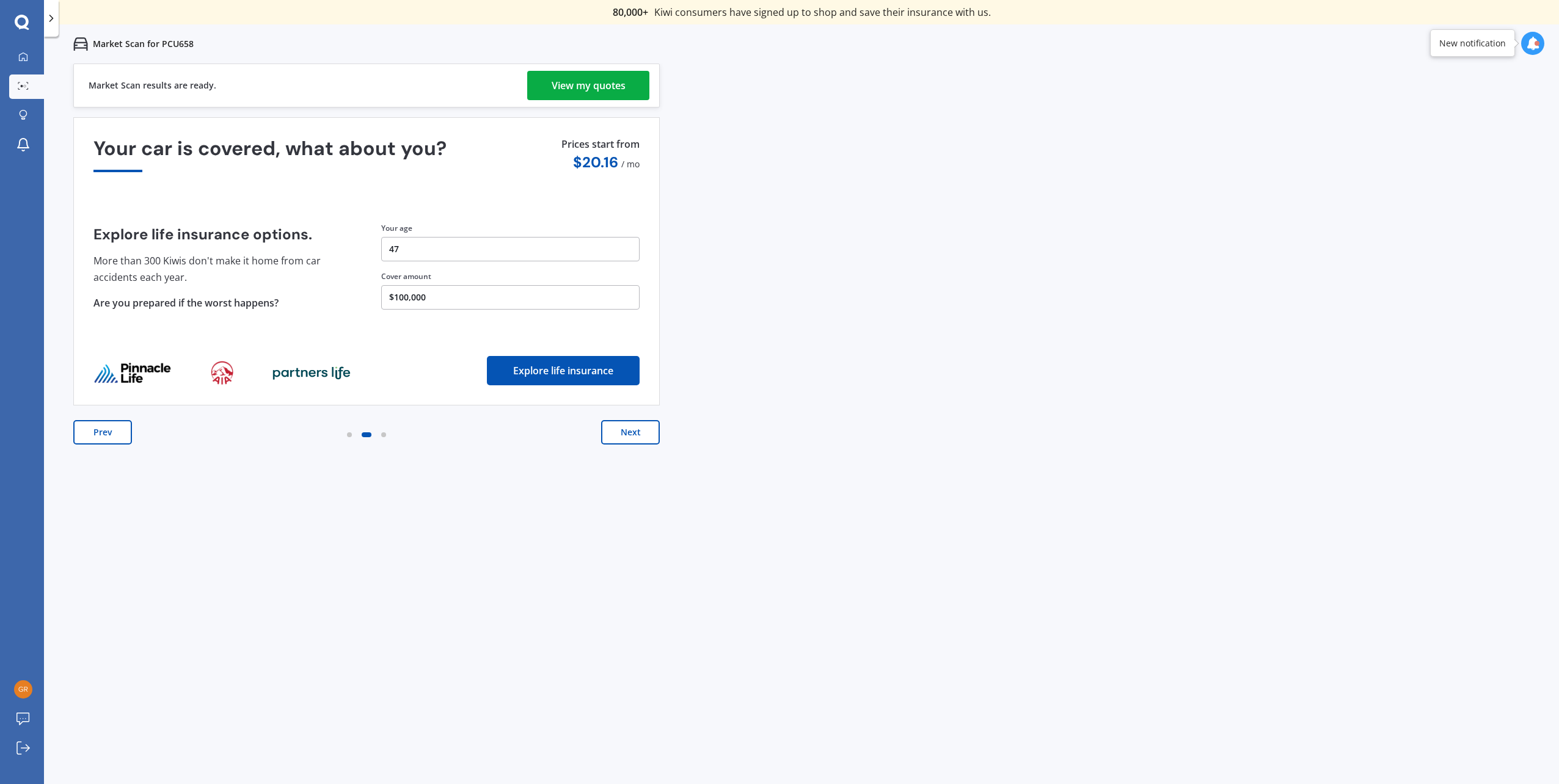
click at [554, 90] on div "View my quotes" at bounding box center [589, 85] width 74 height 29
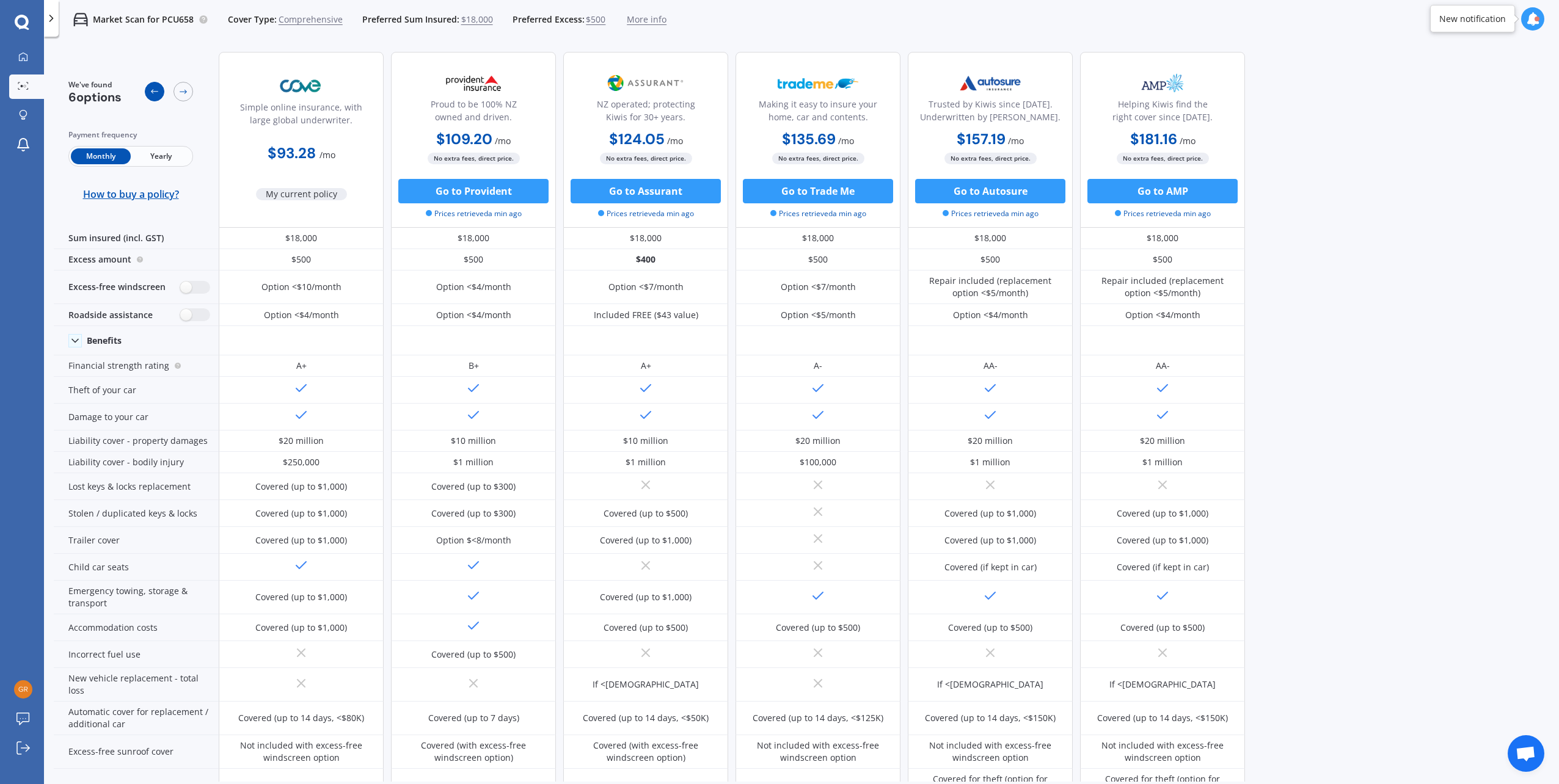
click at [152, 90] on icon at bounding box center [154, 91] width 10 height 10
click at [180, 90] on icon at bounding box center [183, 91] width 10 height 10
click at [152, 91] on icon at bounding box center [154, 92] width 7 height 5
click at [168, 157] on span "Yearly" at bounding box center [161, 156] width 60 height 16
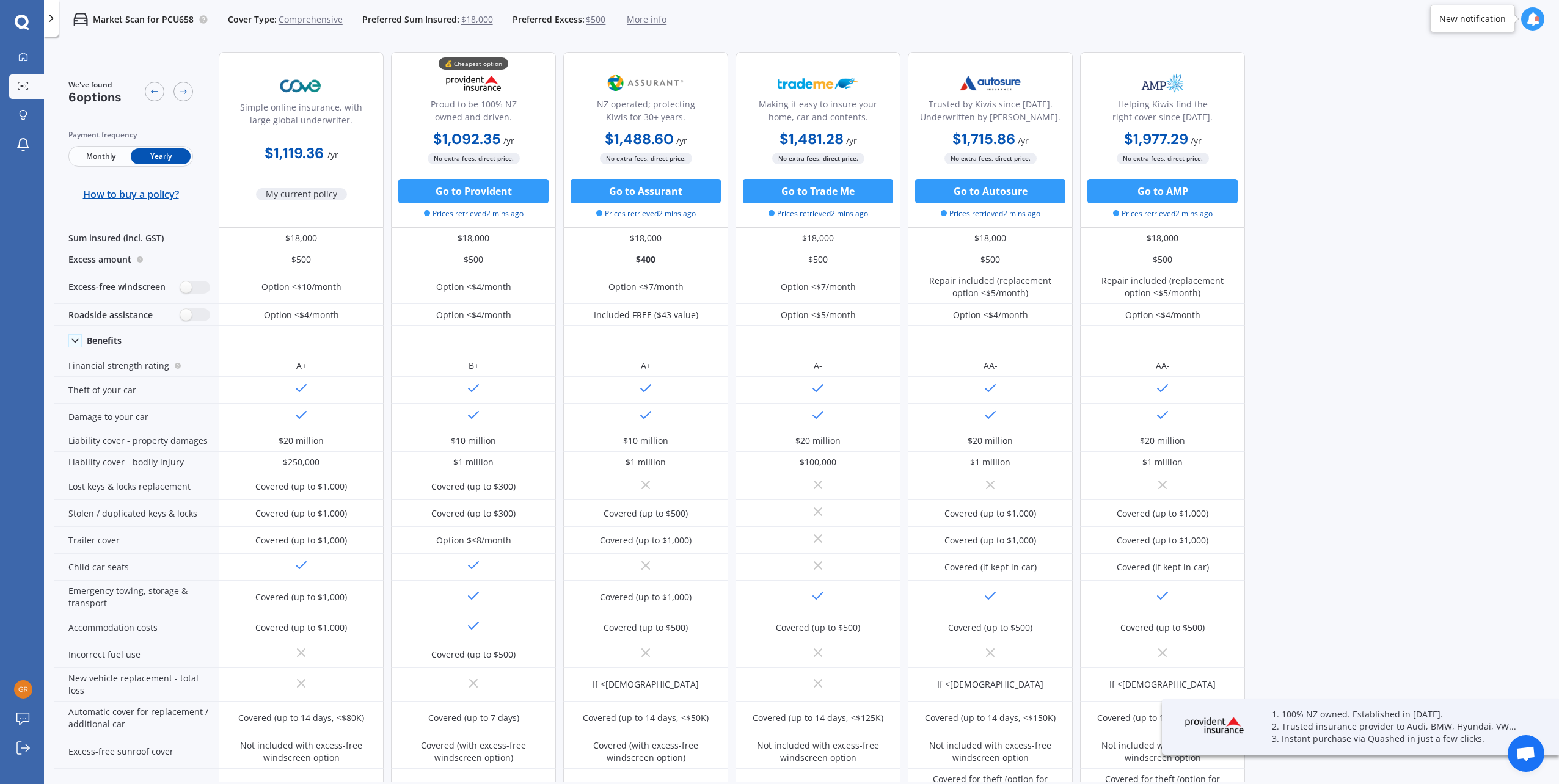
click at [106, 155] on span "Monthly" at bounding box center [101, 156] width 60 height 16
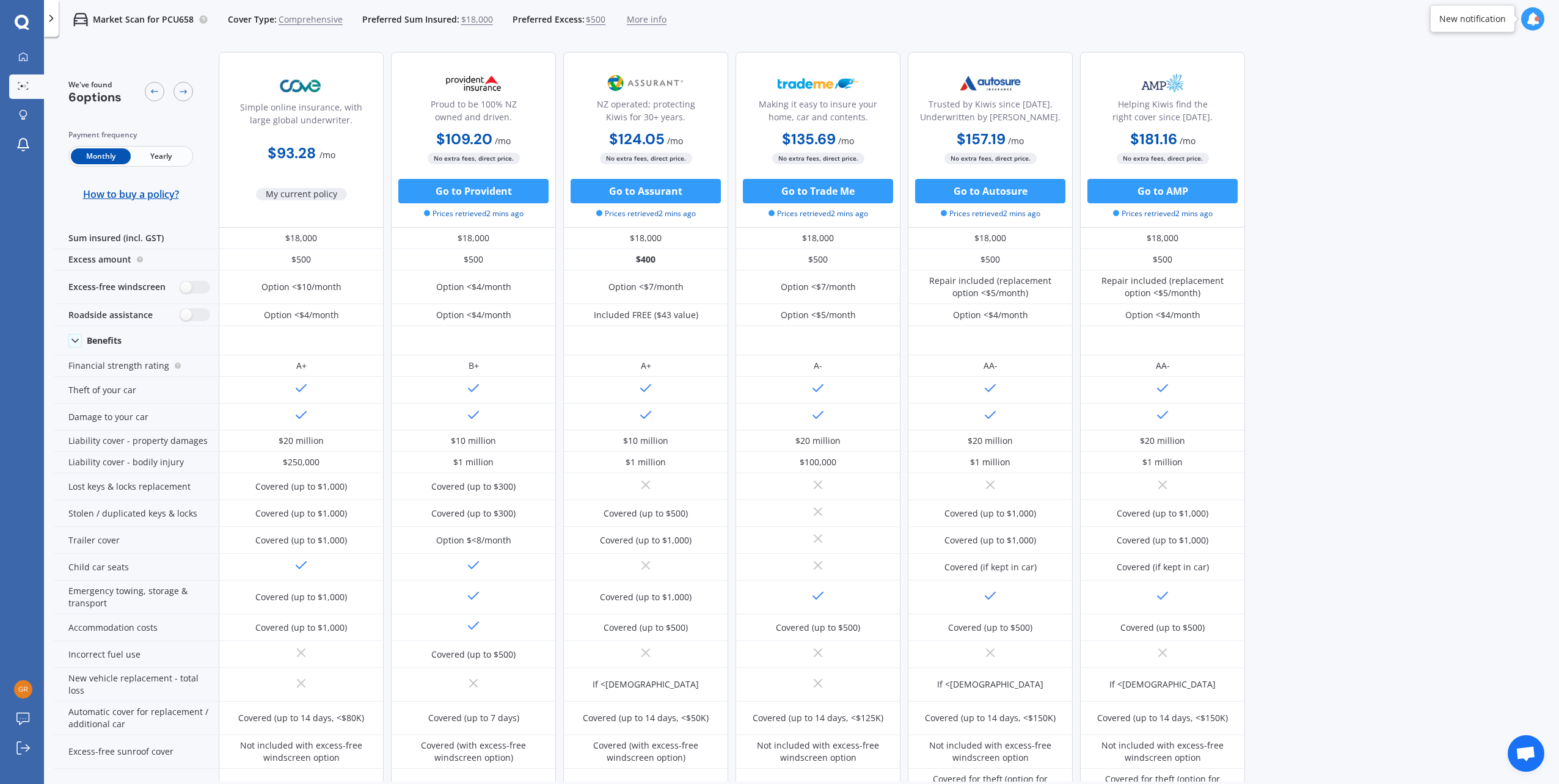
drag, startPoint x: 106, startPoint y: 155, endPoint x: 140, endPoint y: 155, distance: 34.0
click at [137, 155] on span "Yearly" at bounding box center [161, 156] width 60 height 16
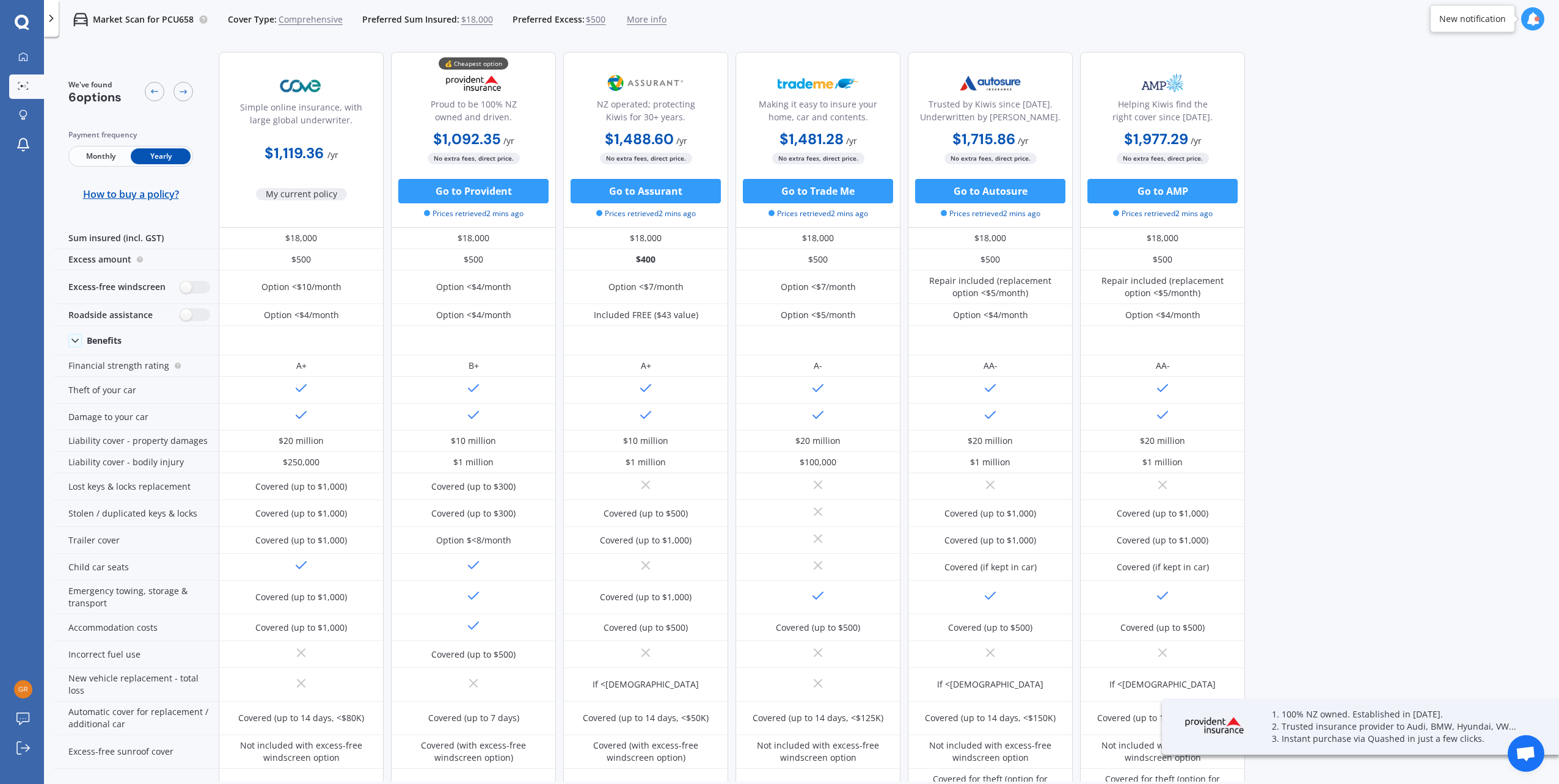
click at [140, 155] on span "Yearly" at bounding box center [161, 156] width 60 height 16
click at [107, 158] on span "Monthly" at bounding box center [101, 156] width 60 height 16
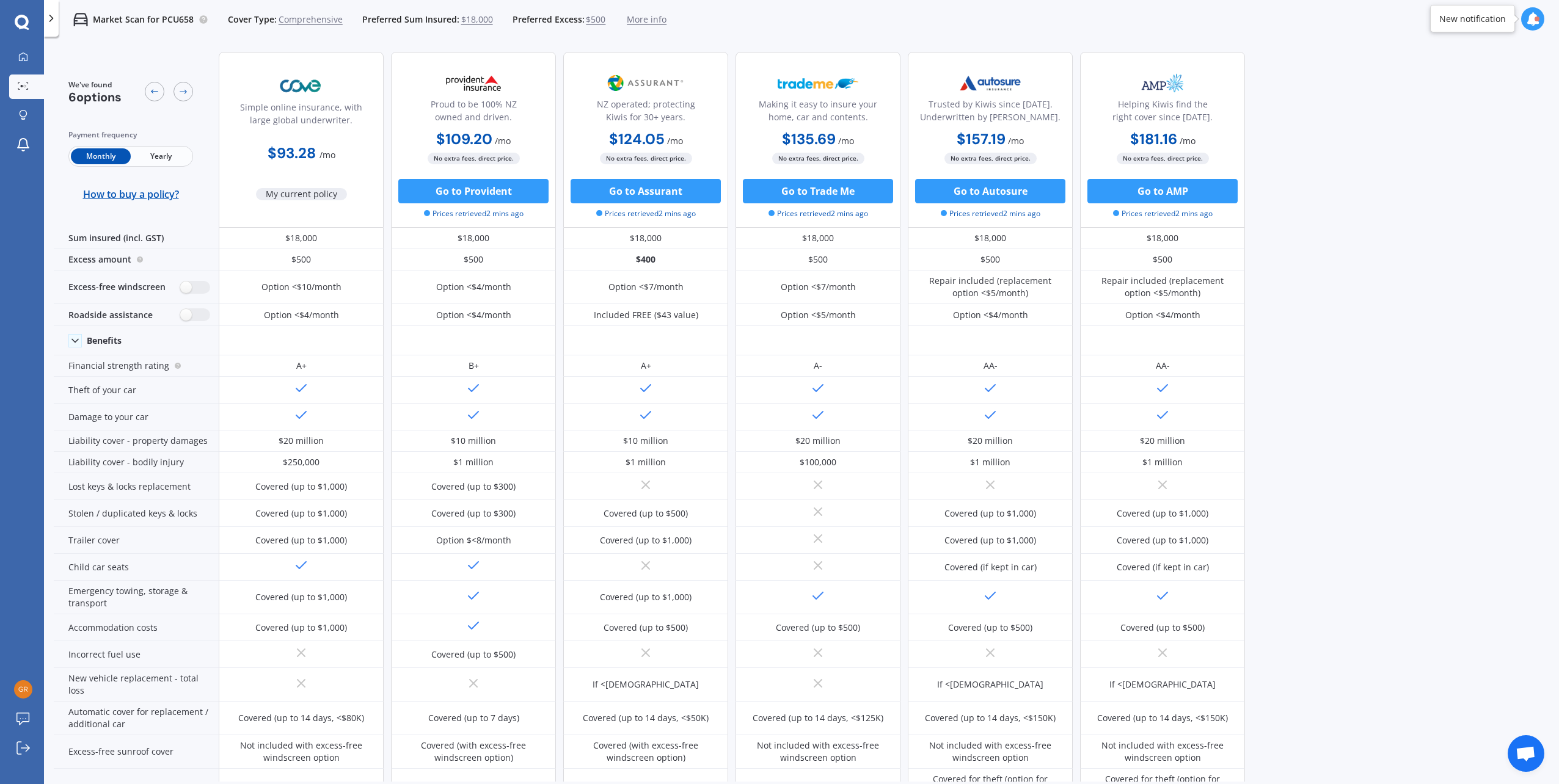
click at [586, 19] on span "$500" at bounding box center [595, 20] width 20 height 12
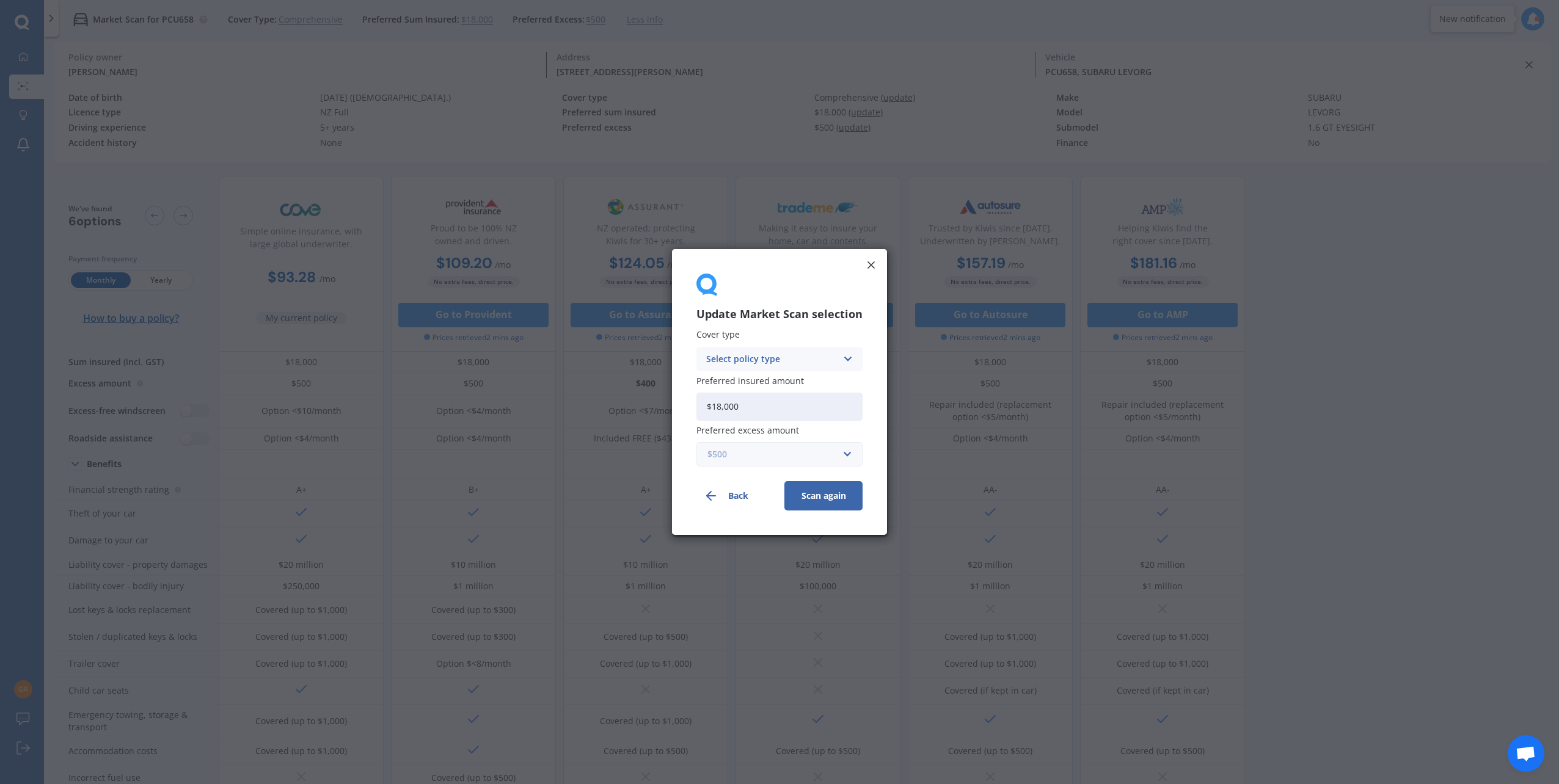
click at [843, 452] on input "text" at bounding box center [775, 455] width 155 height 23
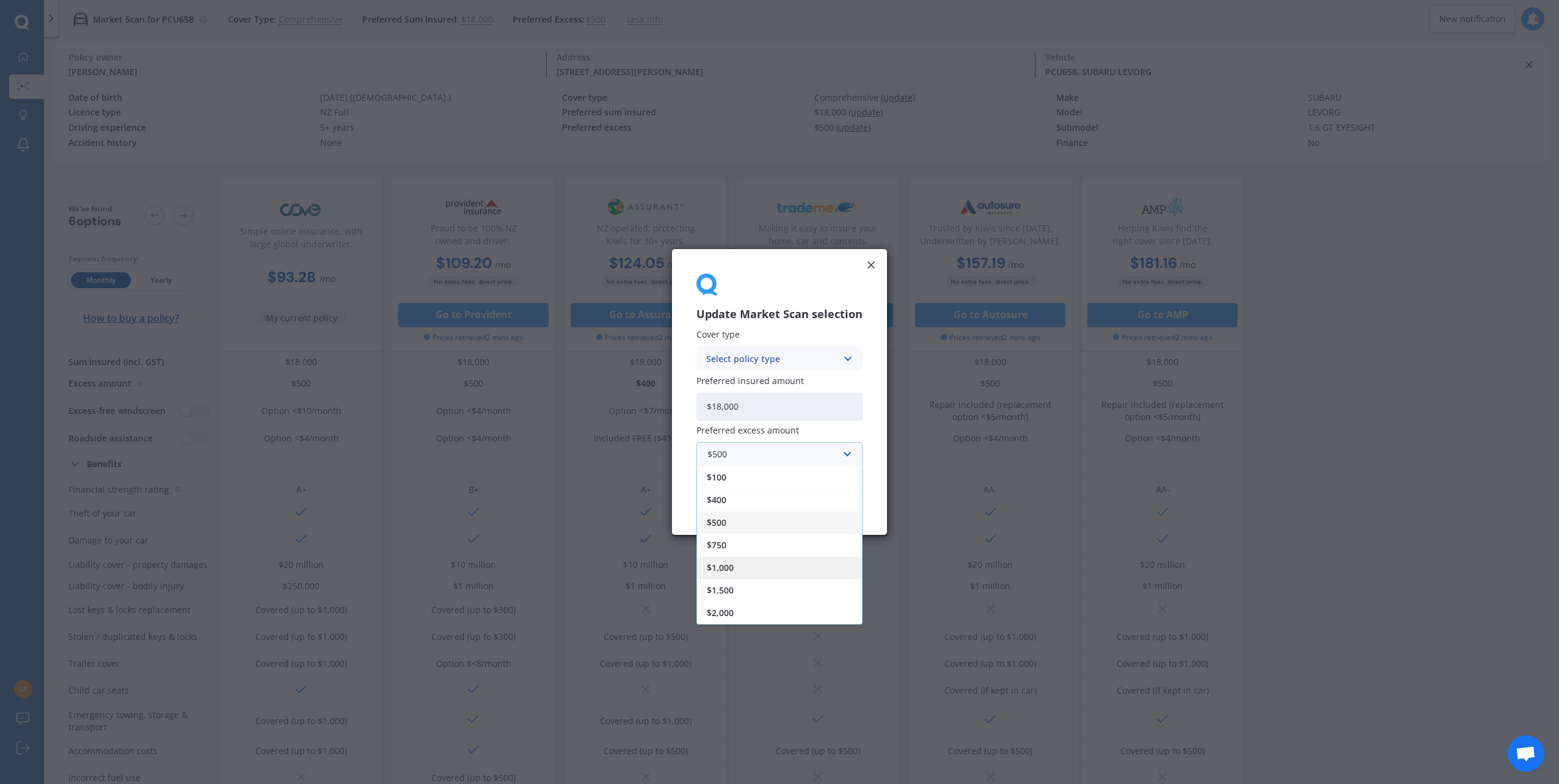
click at [773, 564] on div "$1,000" at bounding box center [779, 567] width 165 height 23
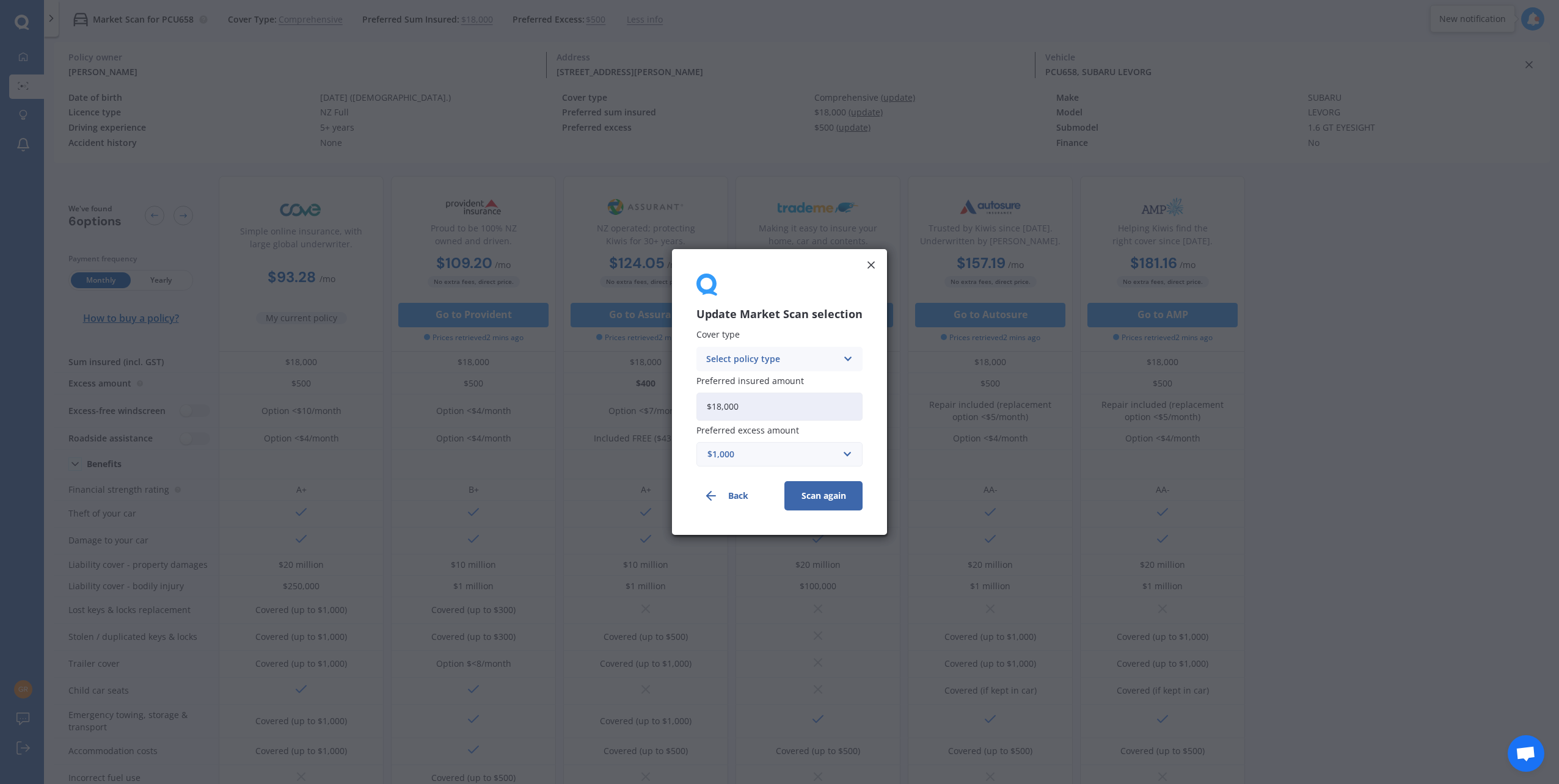
click at [847, 355] on icon at bounding box center [848, 359] width 10 height 14
click at [836, 491] on button "Scan again" at bounding box center [823, 496] width 78 height 29
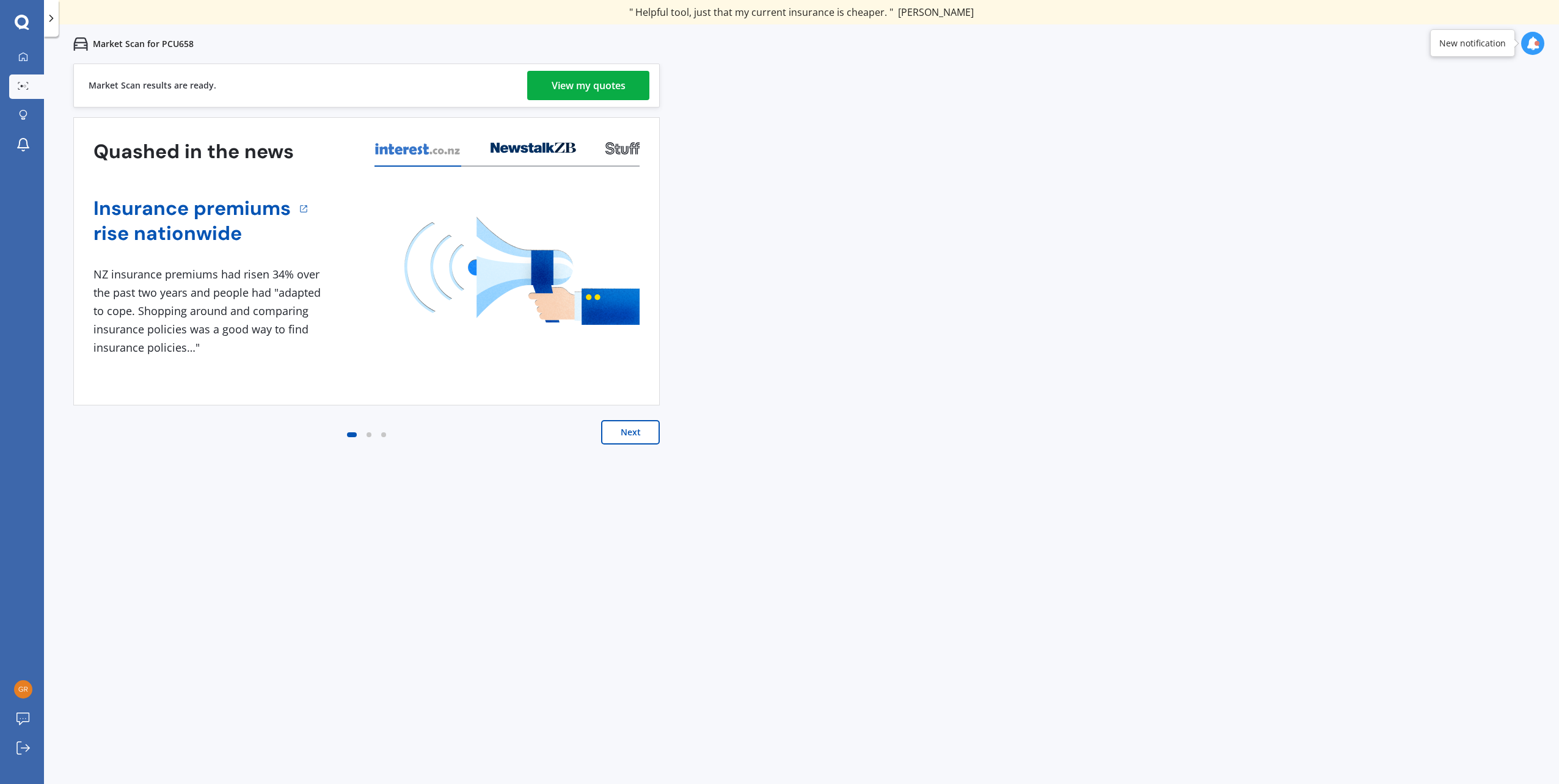
click at [634, 90] on link "View my quotes" at bounding box center [588, 85] width 122 height 29
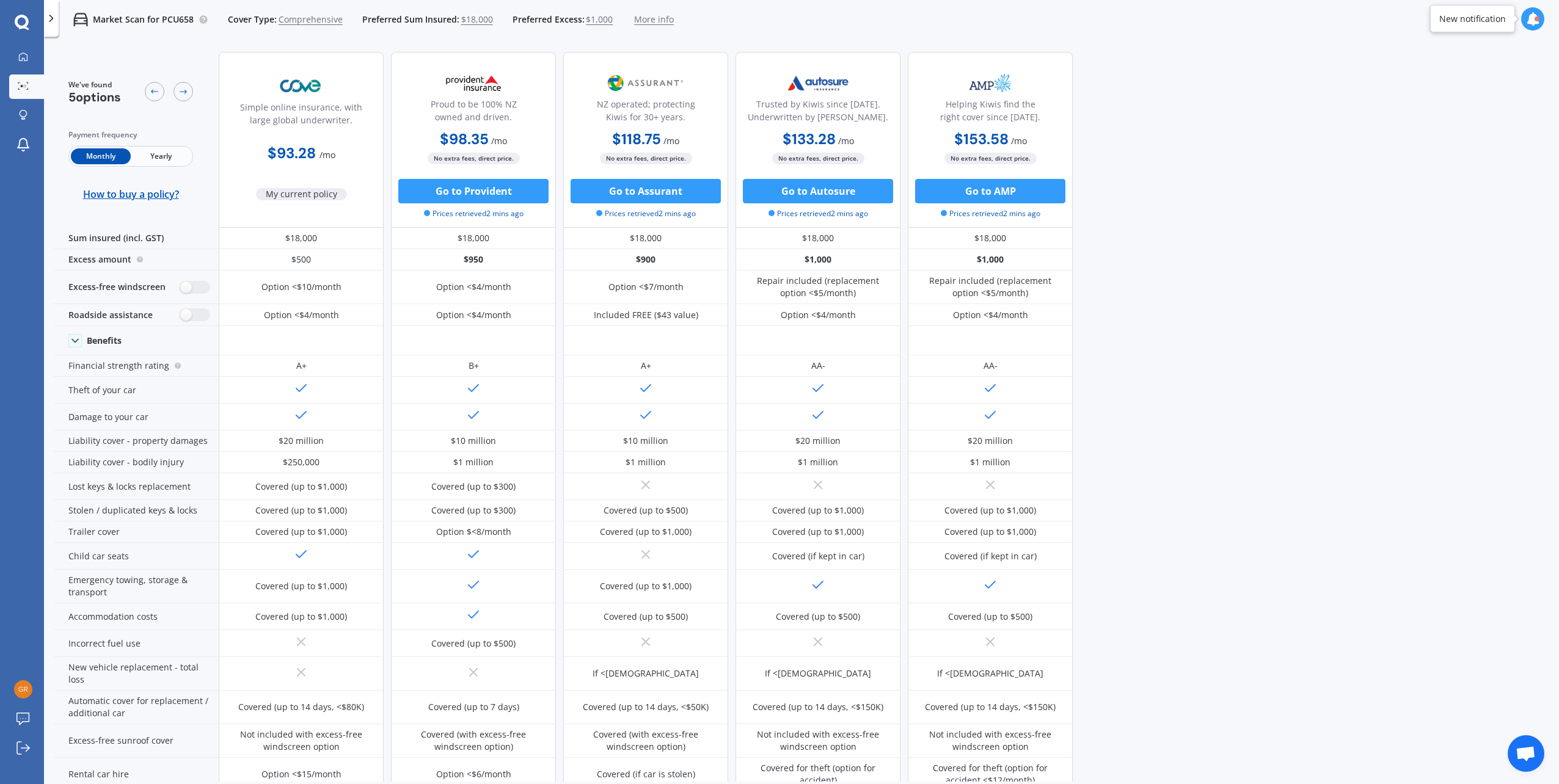
click at [159, 152] on span "Yearly" at bounding box center [161, 156] width 60 height 16
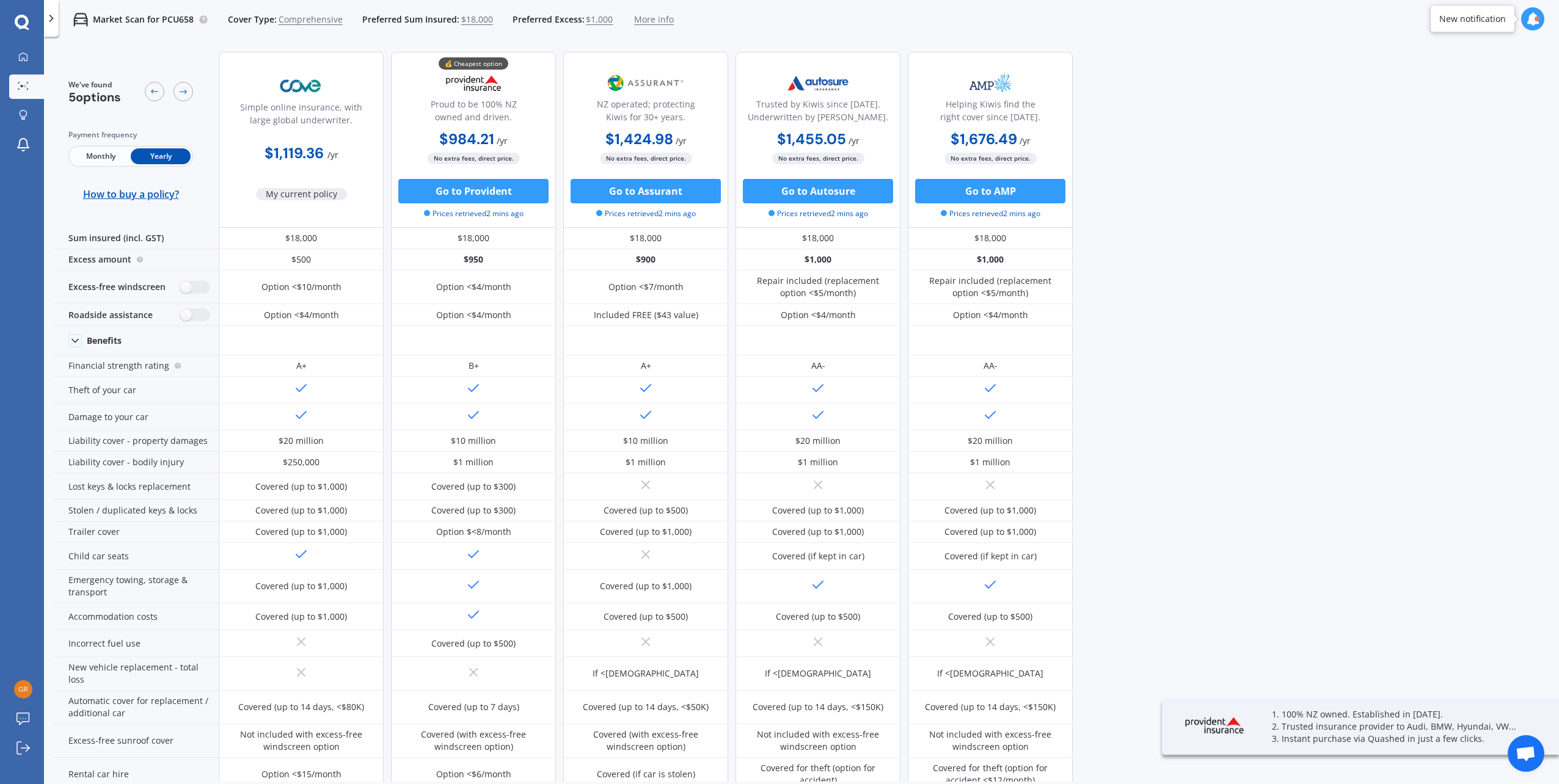
click at [159, 150] on span "Yearly" at bounding box center [161, 156] width 60 height 16
